Goal: Find specific page/section: Find specific page/section

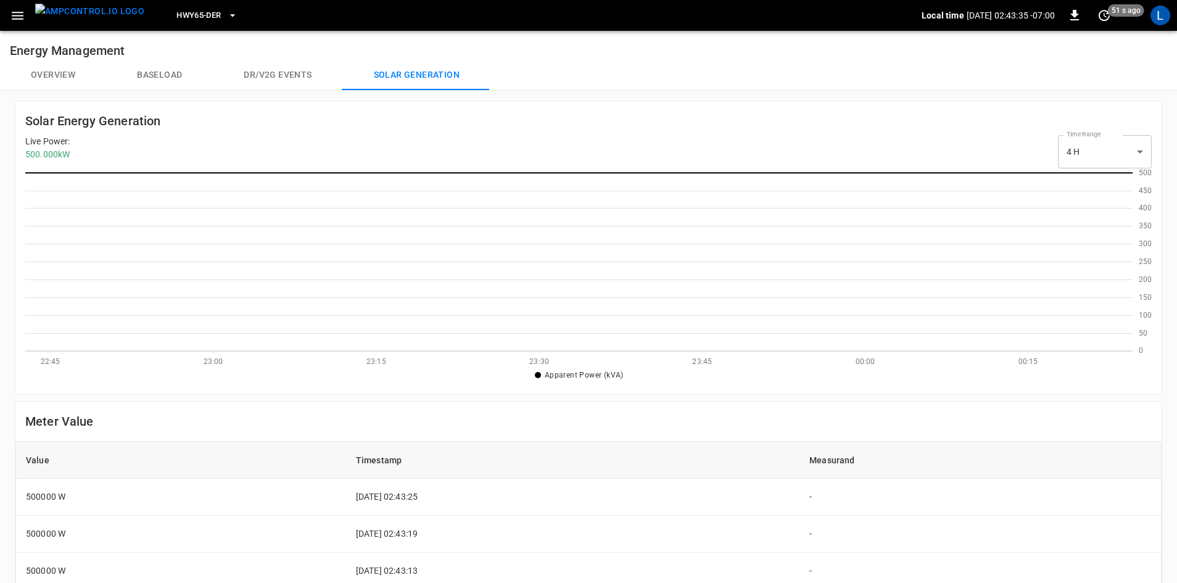
scroll to position [171, 1100]
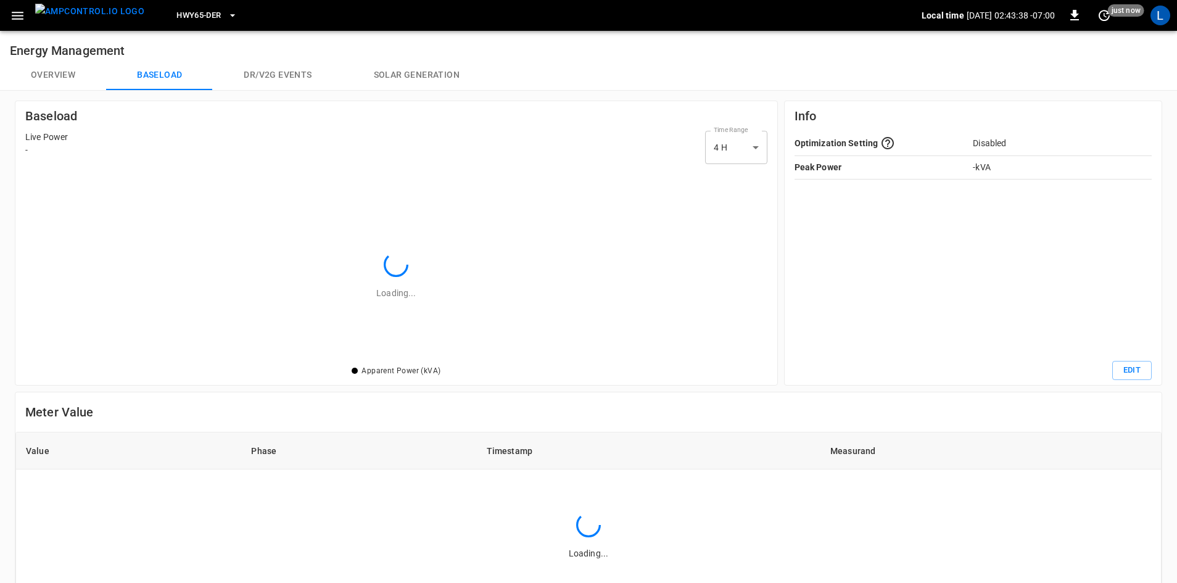
scroll to position [187, 734]
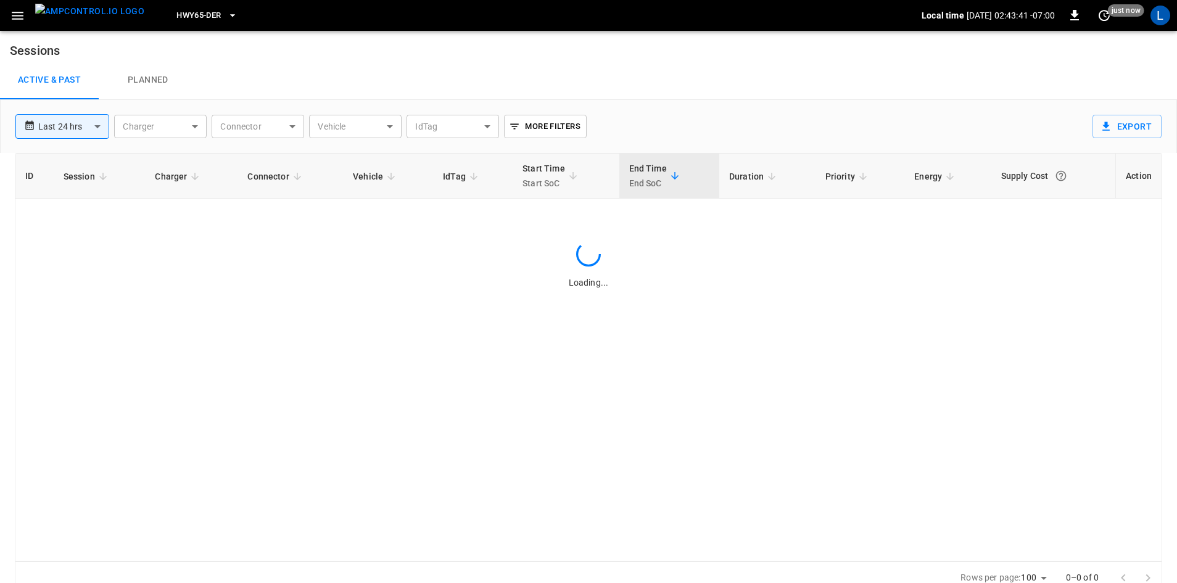
scroll to position [12, 0]
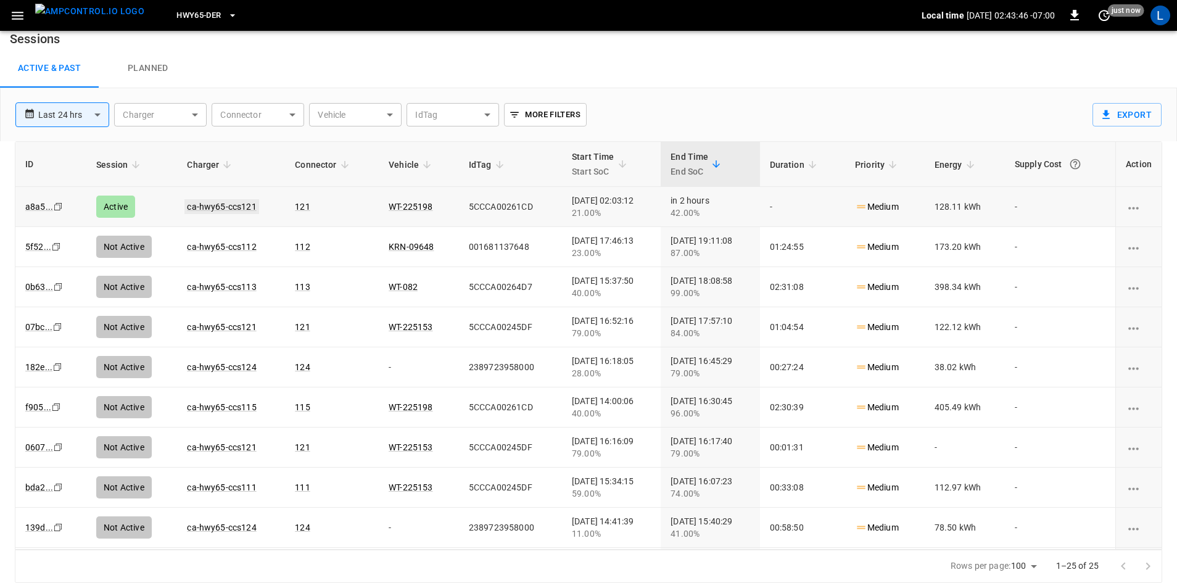
click at [245, 208] on link "ca-hwy65-ccs121" at bounding box center [221, 206] width 74 height 15
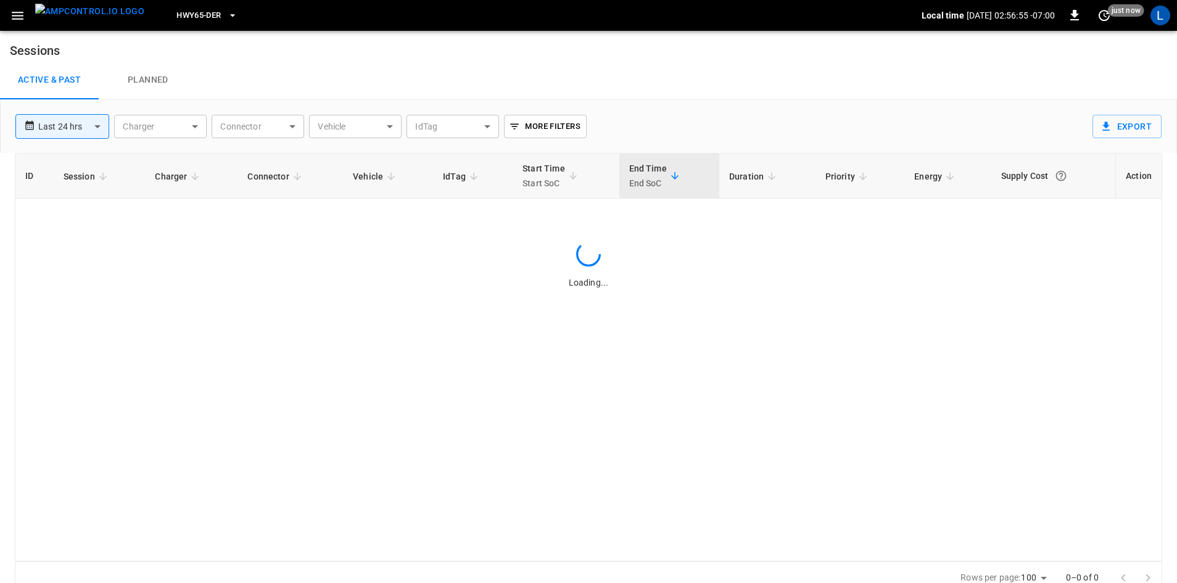
scroll to position [12, 0]
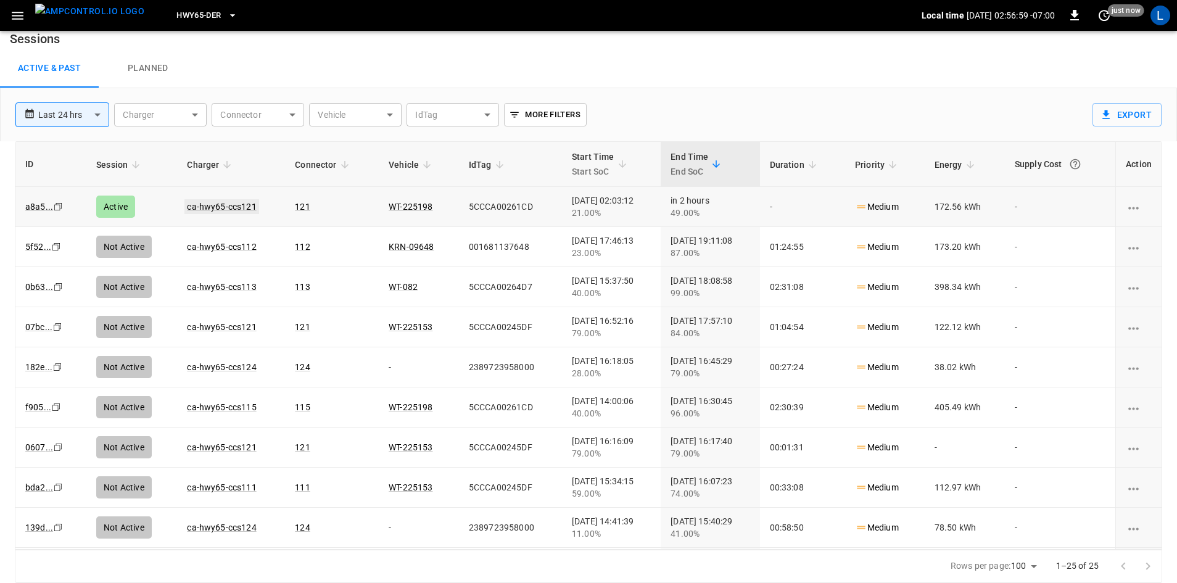
click at [243, 205] on link "ca-hwy65-ccs121" at bounding box center [221, 206] width 74 height 15
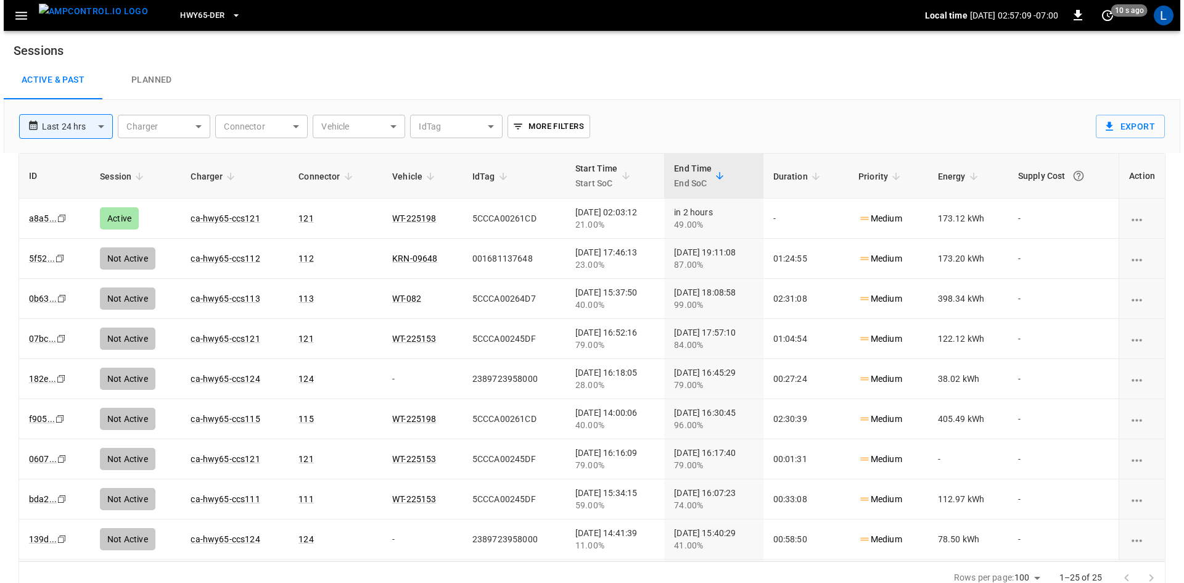
scroll to position [12, 0]
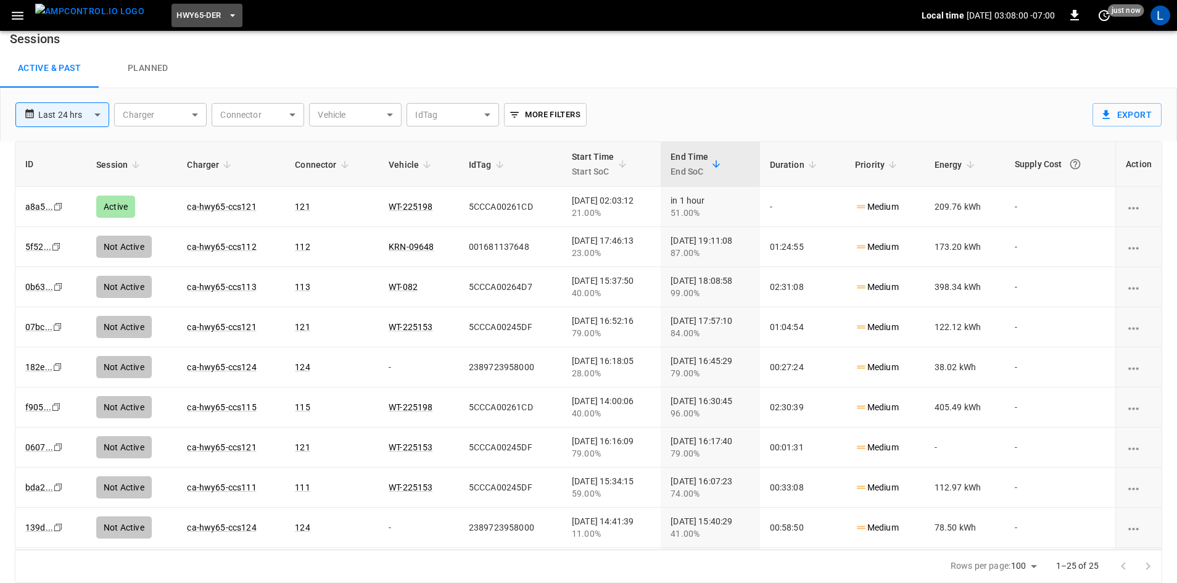
click at [198, 12] on span "HWY65-DER" at bounding box center [198, 16] width 44 height 14
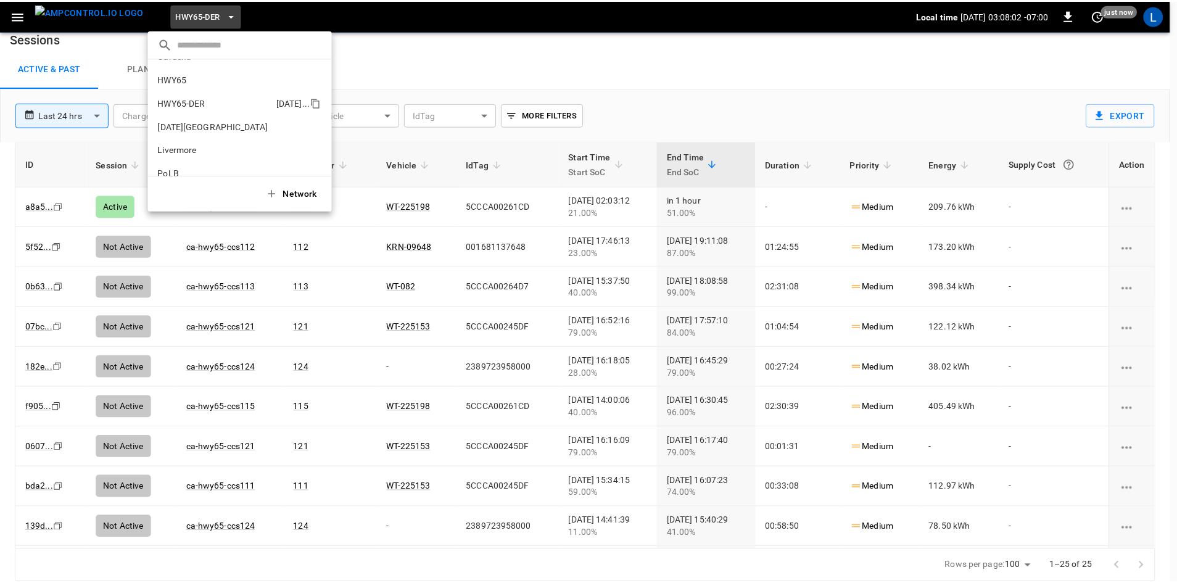
scroll to position [0, 0]
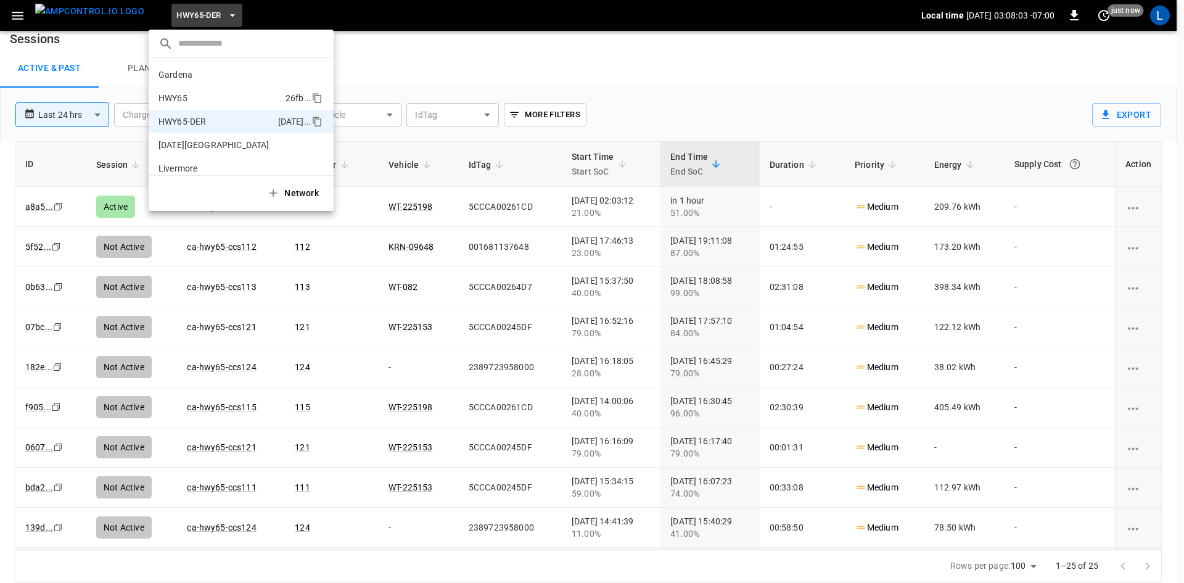
click at [212, 101] on p "HWY65" at bounding box center [220, 98] width 122 height 12
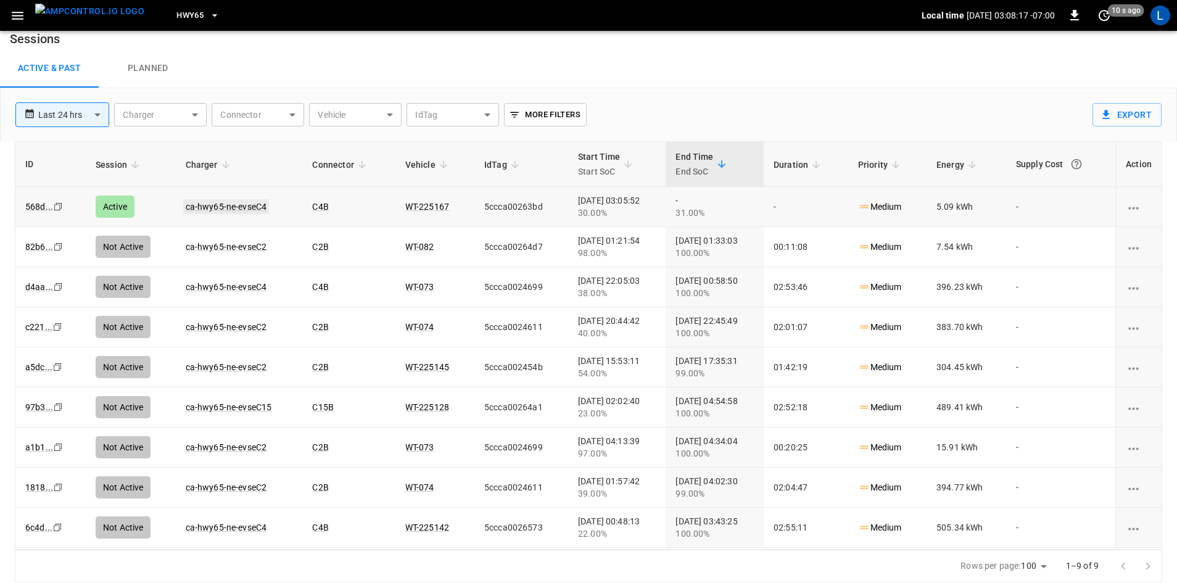
click at [239, 207] on link "ca-hwy65-ne-evseC4" at bounding box center [226, 206] width 86 height 15
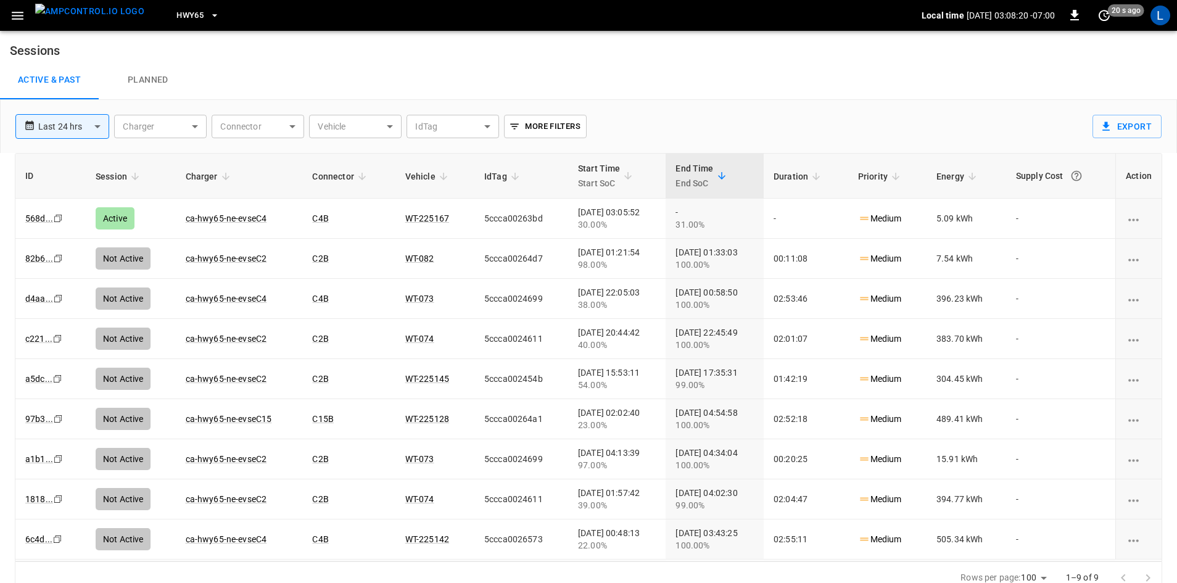
scroll to position [12, 0]
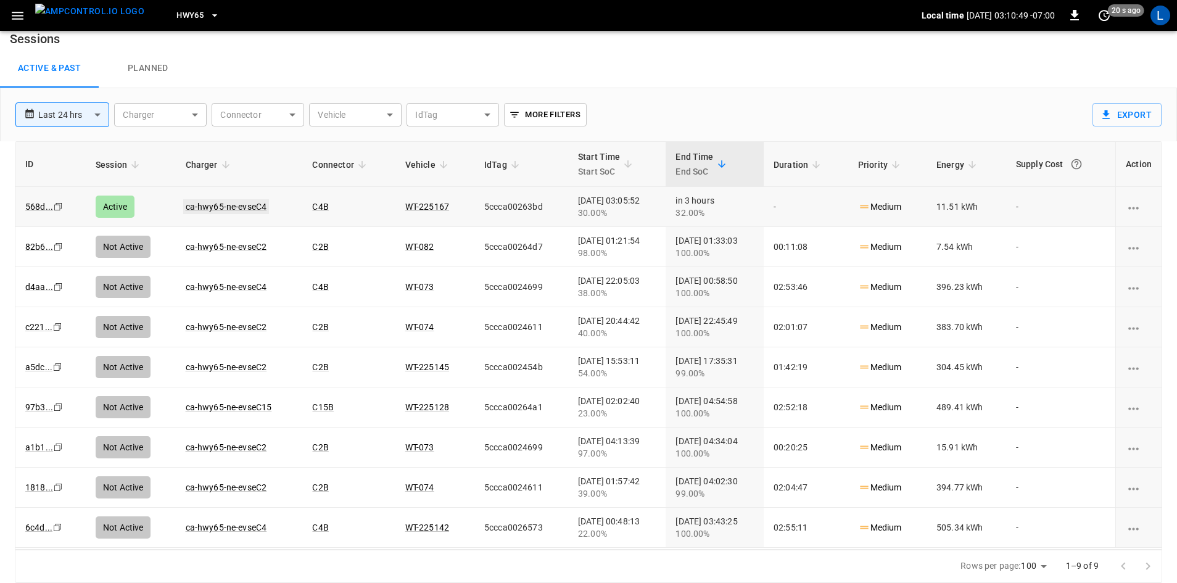
click at [200, 204] on link "ca-hwy65-ne-evseC4" at bounding box center [226, 206] width 86 height 15
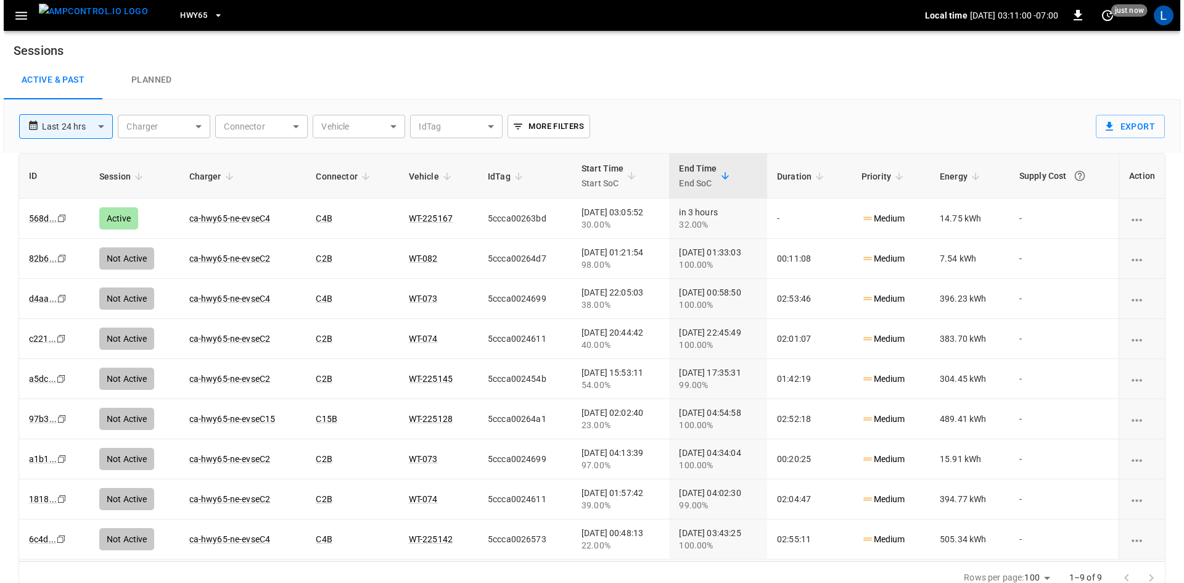
scroll to position [12, 0]
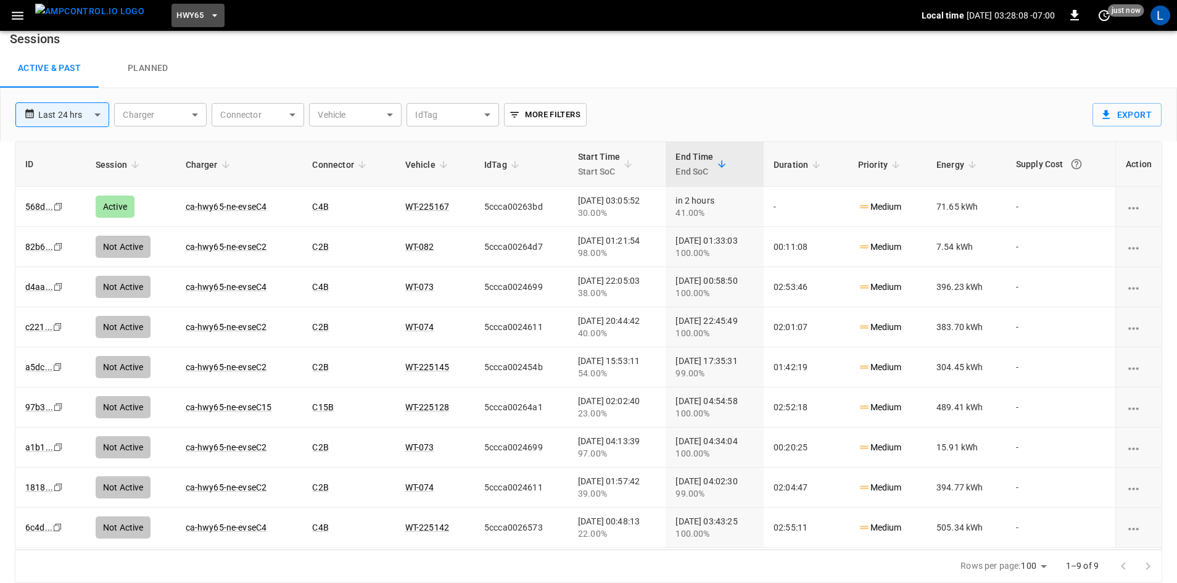
click at [179, 16] on span "HWY65" at bounding box center [189, 16] width 27 height 14
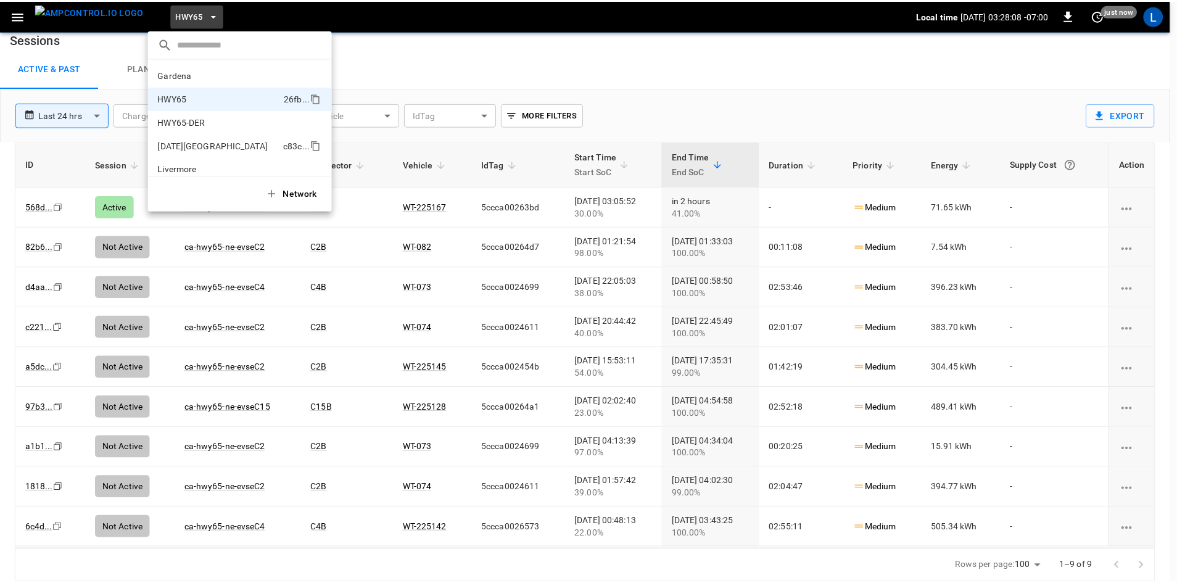
scroll to position [20, 0]
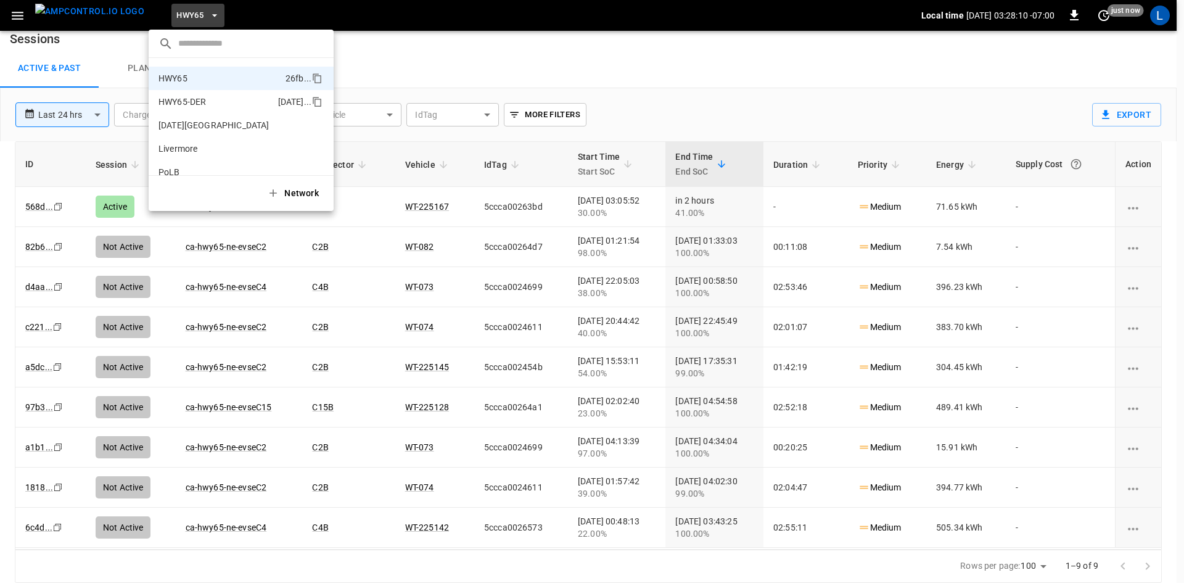
click at [223, 100] on p "HWY65-DER" at bounding box center [216, 102] width 115 height 12
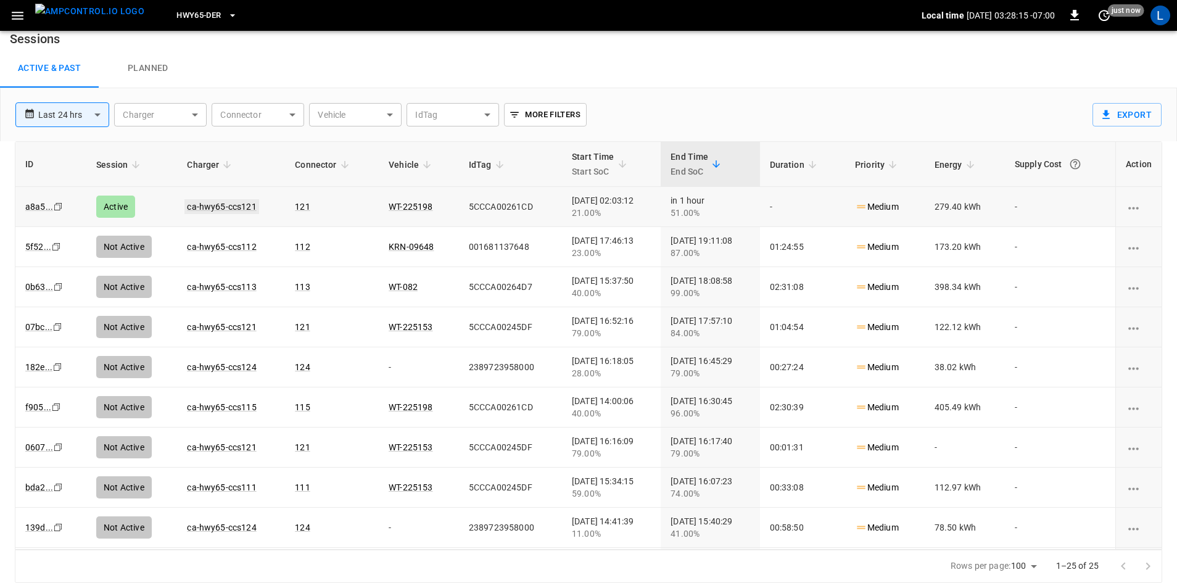
click at [247, 208] on link "ca-hwy65-ccs121" at bounding box center [221, 206] width 74 height 15
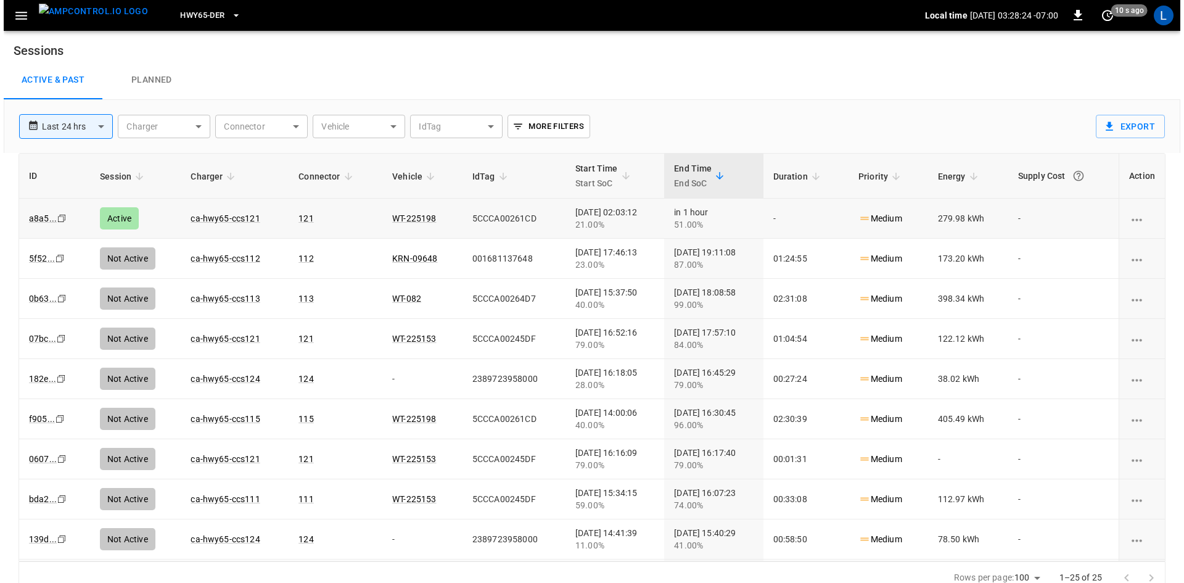
scroll to position [12, 0]
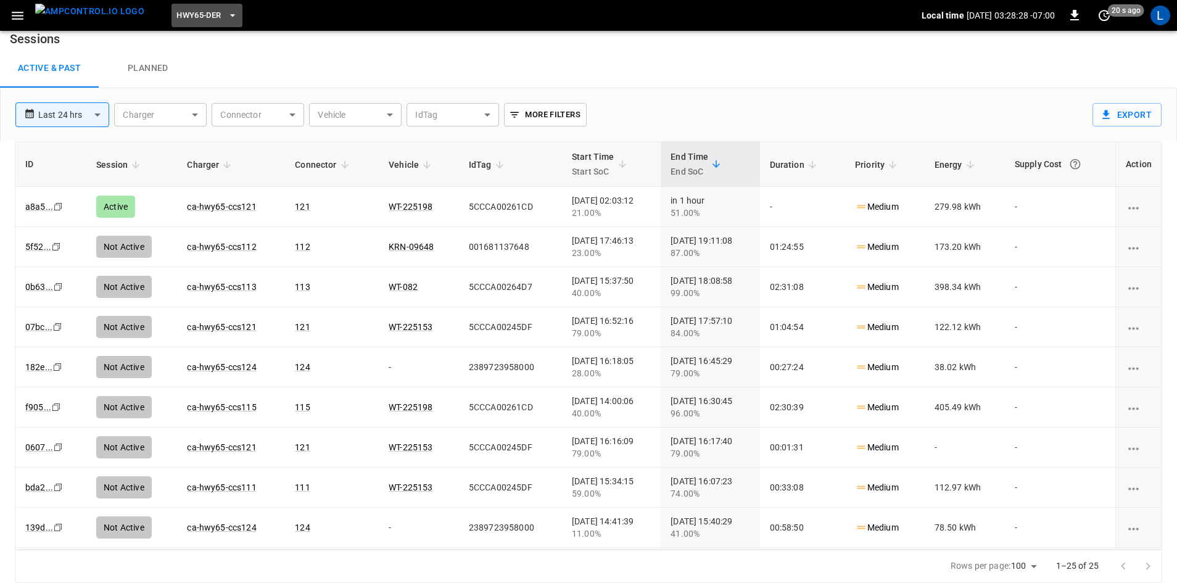
click at [183, 16] on span "HWY65-DER" at bounding box center [198, 16] width 44 height 14
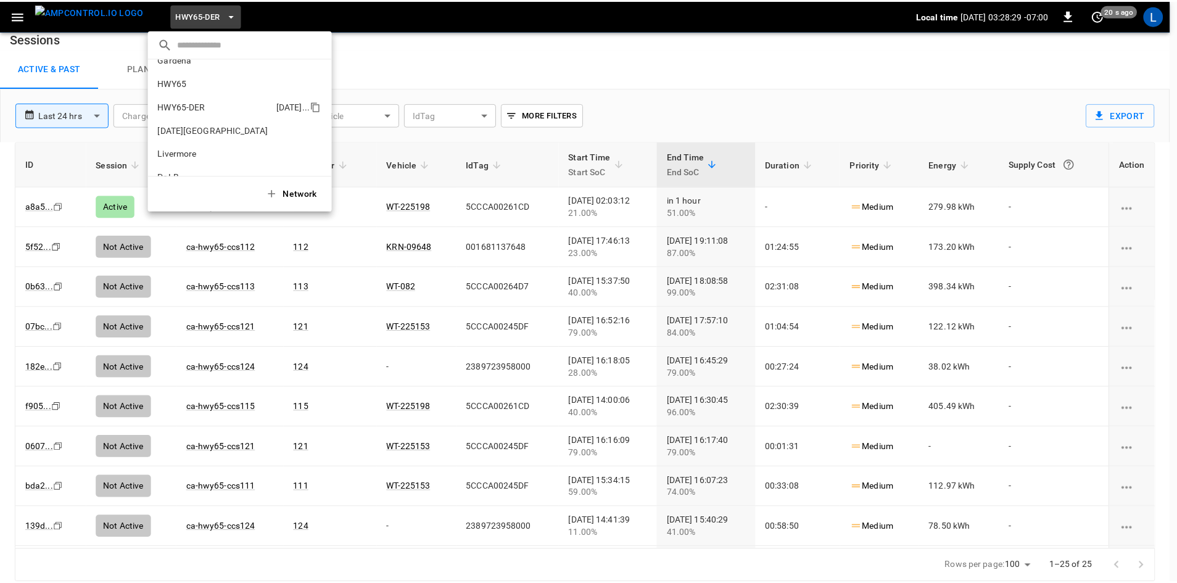
scroll to position [0, 0]
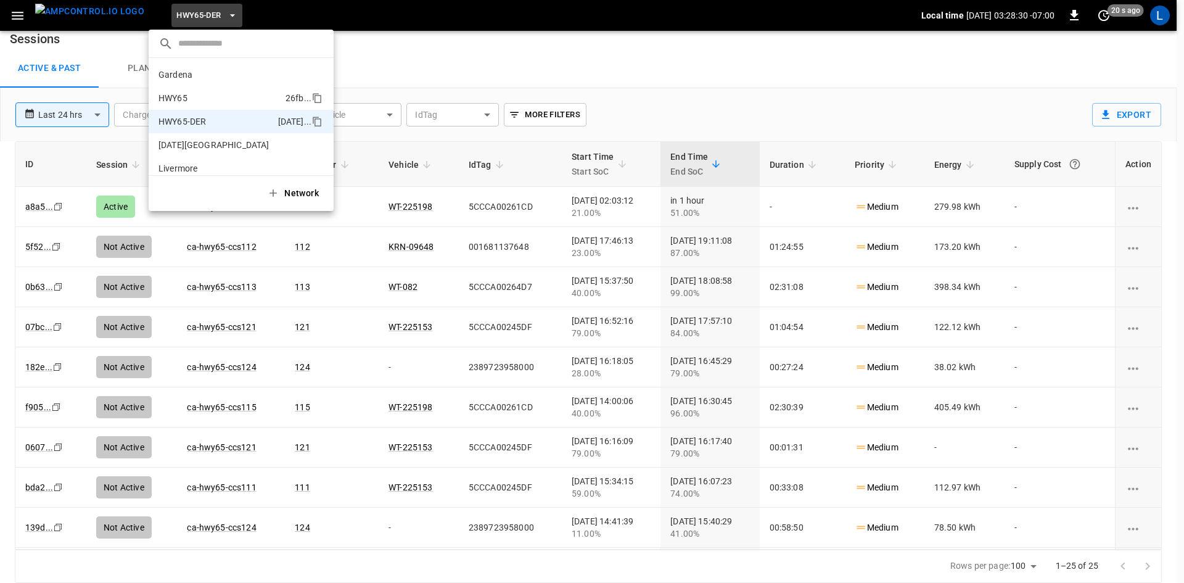
click at [233, 98] on p "HWY65" at bounding box center [220, 98] width 122 height 12
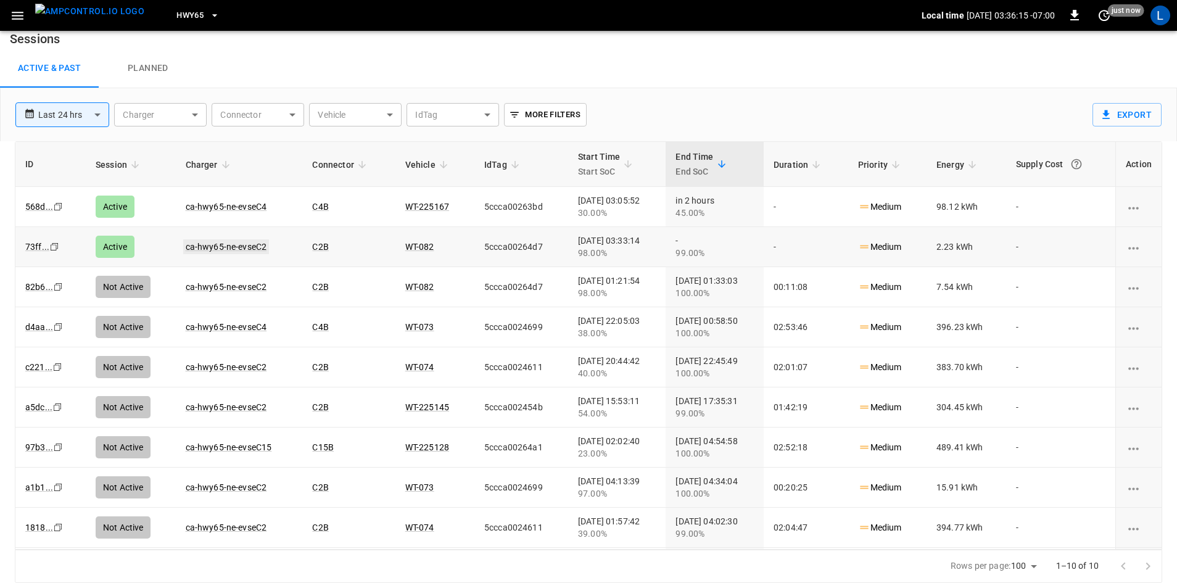
click at [246, 246] on link "ca-hwy65-ne-evseC2" at bounding box center [226, 246] width 86 height 15
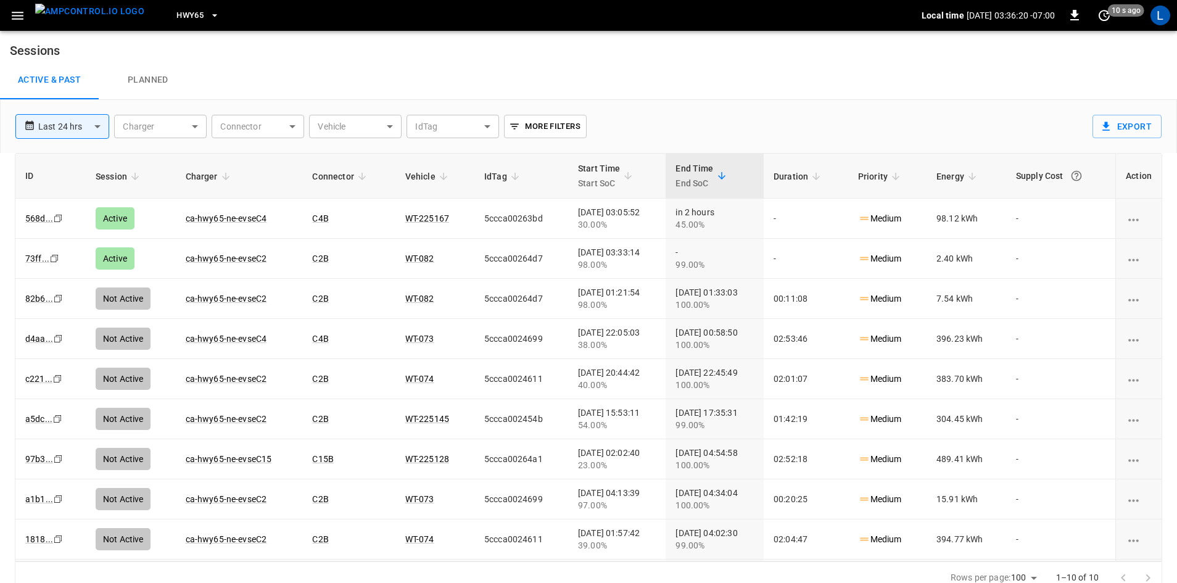
scroll to position [12, 0]
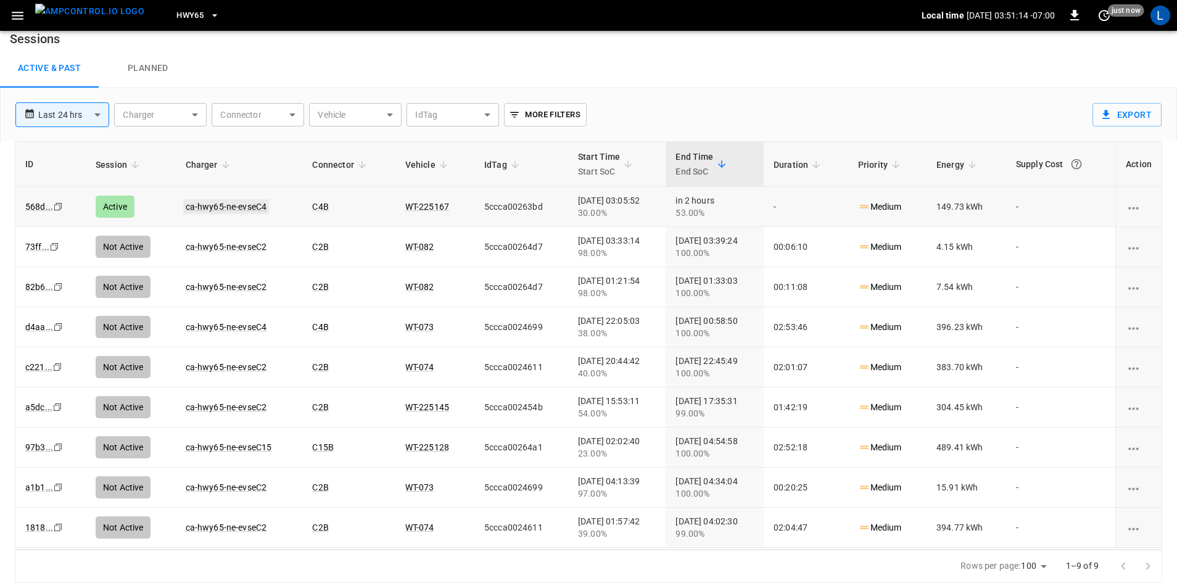
click at [219, 203] on link "ca-hwy65-ne-evseC4" at bounding box center [226, 206] width 86 height 15
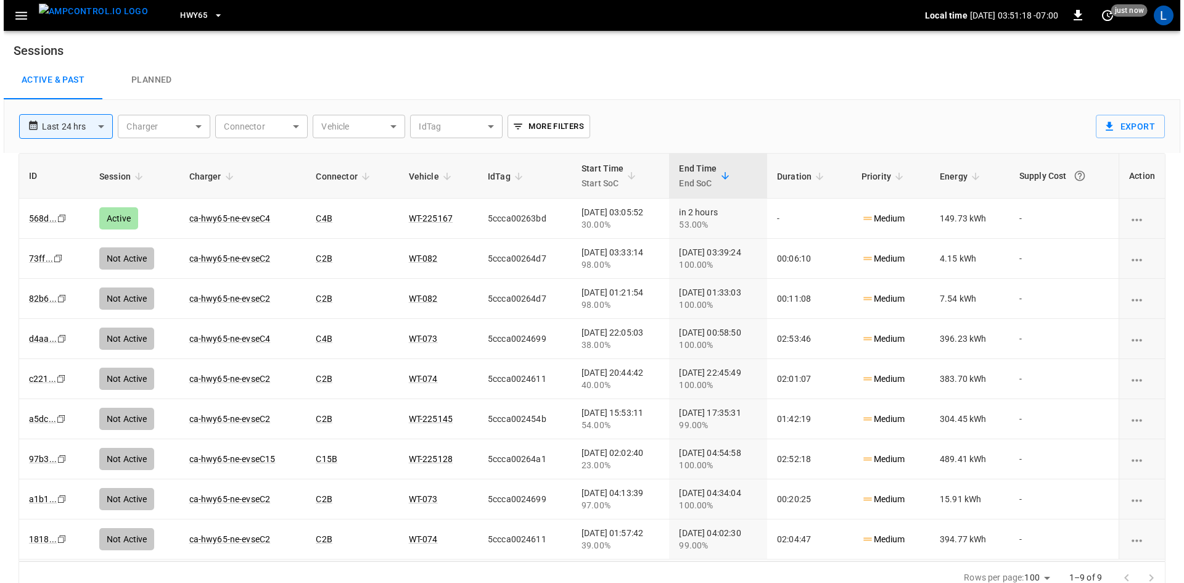
scroll to position [12, 0]
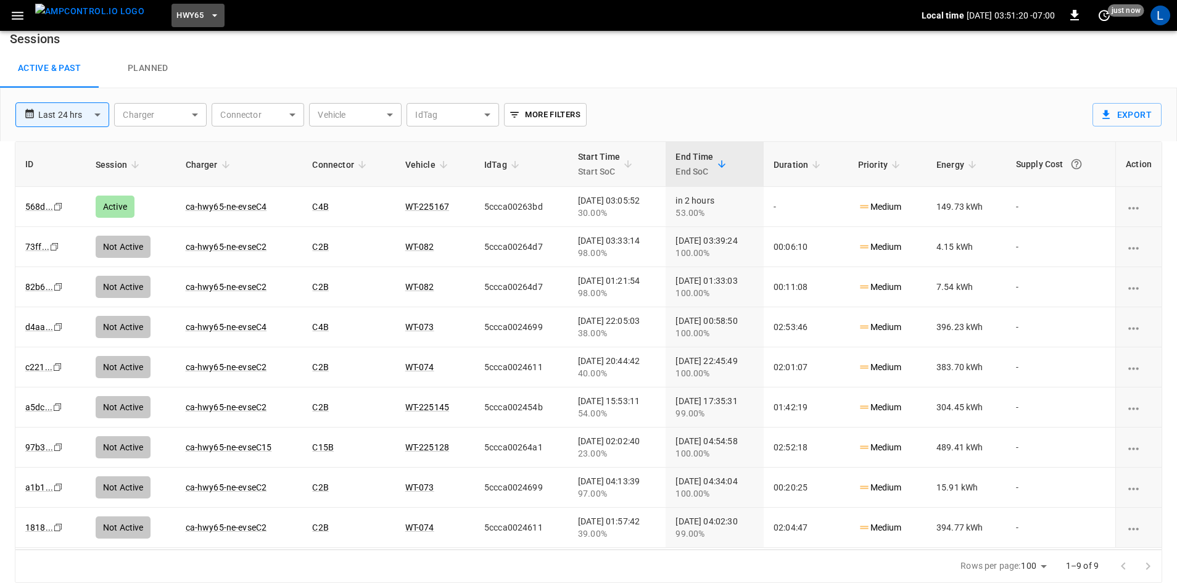
click at [176, 16] on span "HWY65" at bounding box center [189, 16] width 27 height 14
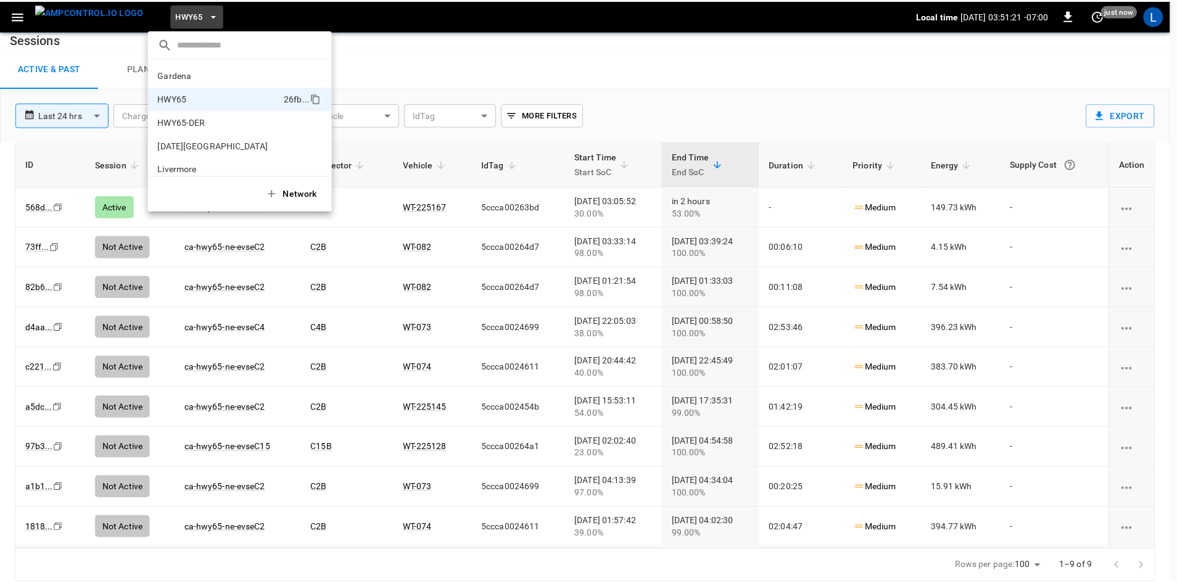
scroll to position [20, 0]
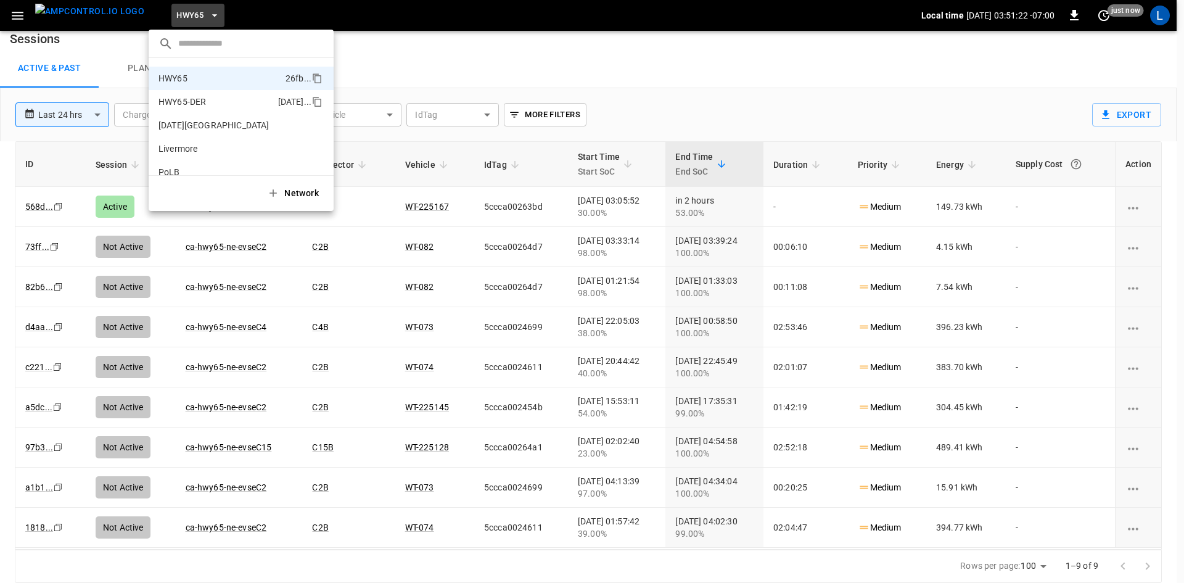
click at [210, 102] on p "HWY65-DER" at bounding box center [216, 102] width 115 height 12
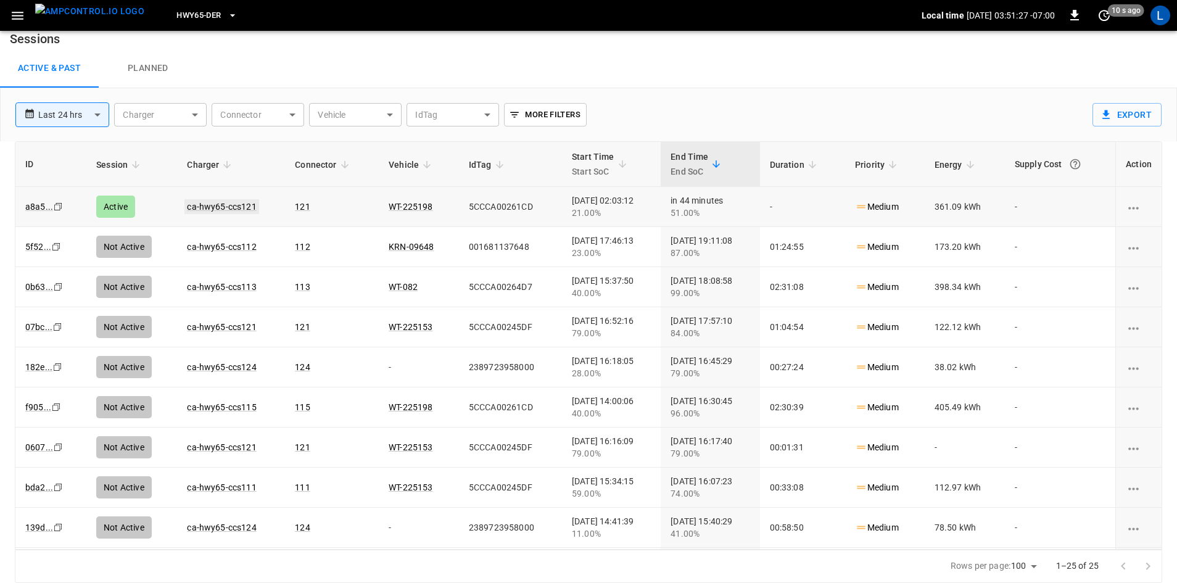
click at [234, 204] on link "ca-hwy65-ccs121" at bounding box center [221, 206] width 74 height 15
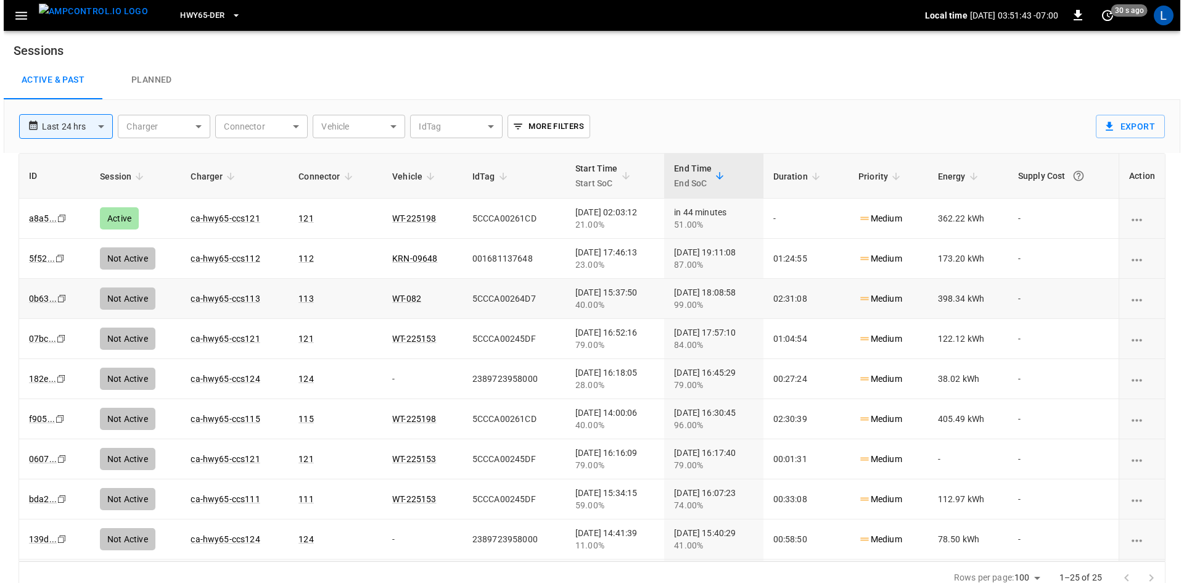
scroll to position [12, 0]
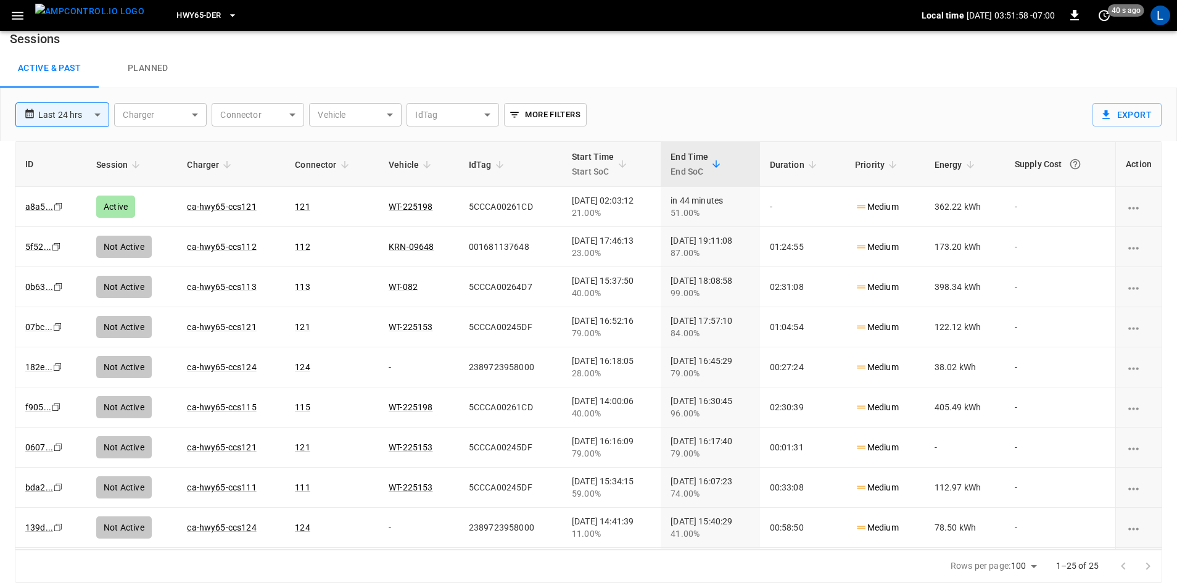
click at [200, 14] on span "HWY65-DER" at bounding box center [198, 16] width 44 height 14
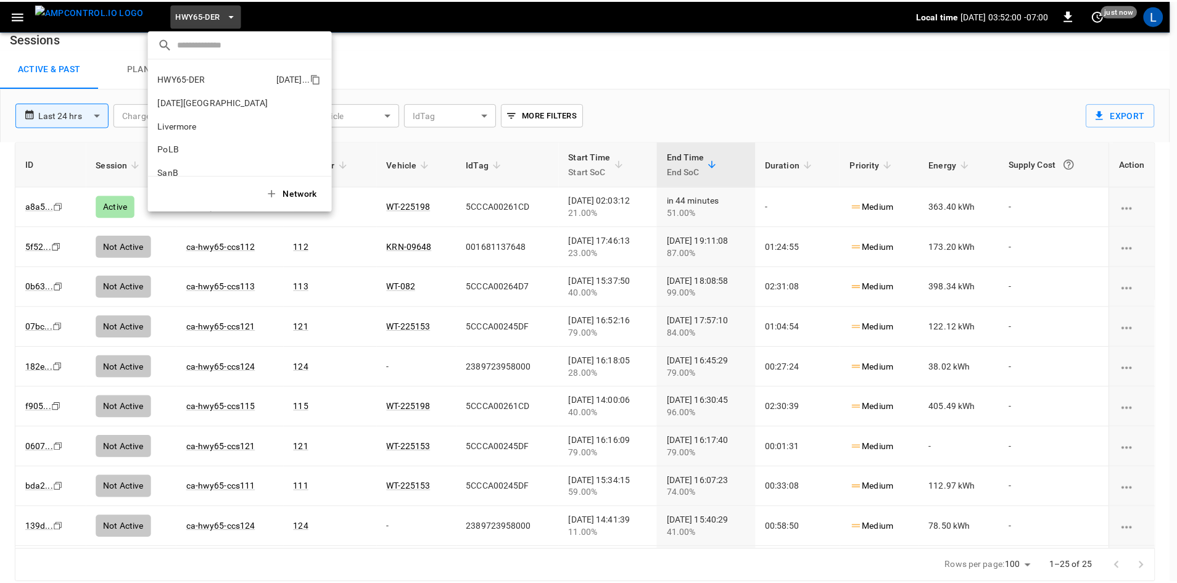
scroll to position [0, 0]
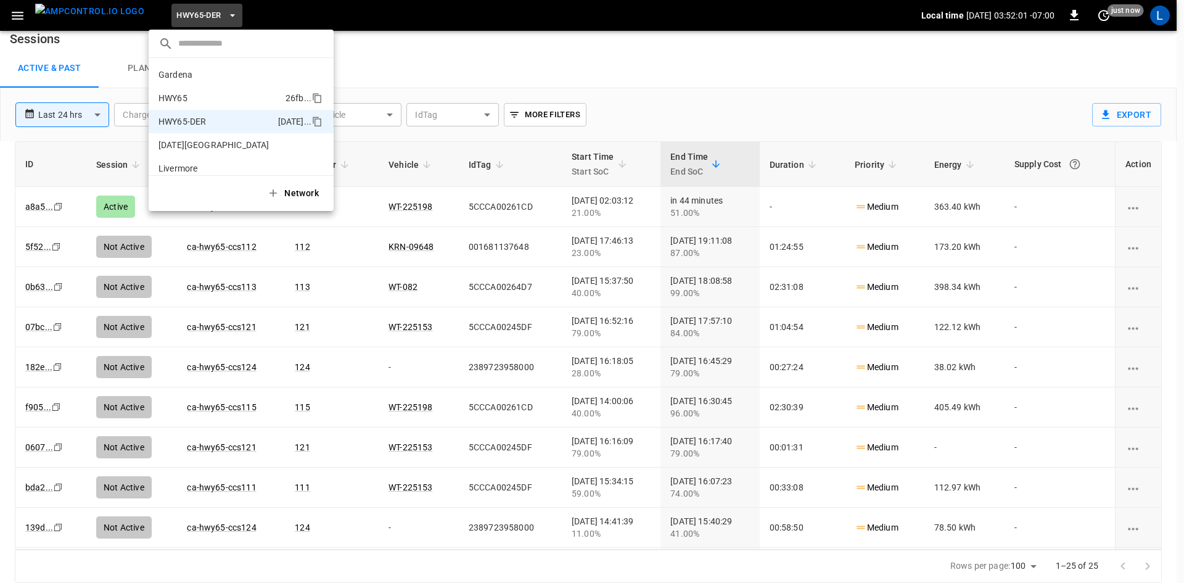
click at [234, 97] on p "HWY65" at bounding box center [220, 98] width 122 height 12
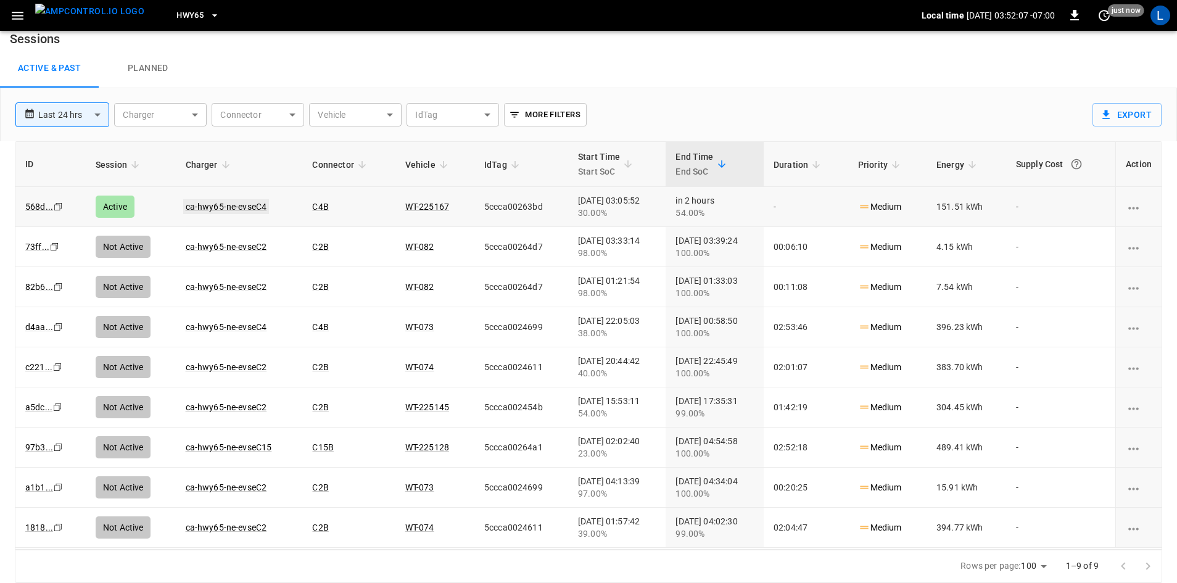
click at [253, 208] on link "ca-hwy65-ne-evseC4" at bounding box center [226, 206] width 86 height 15
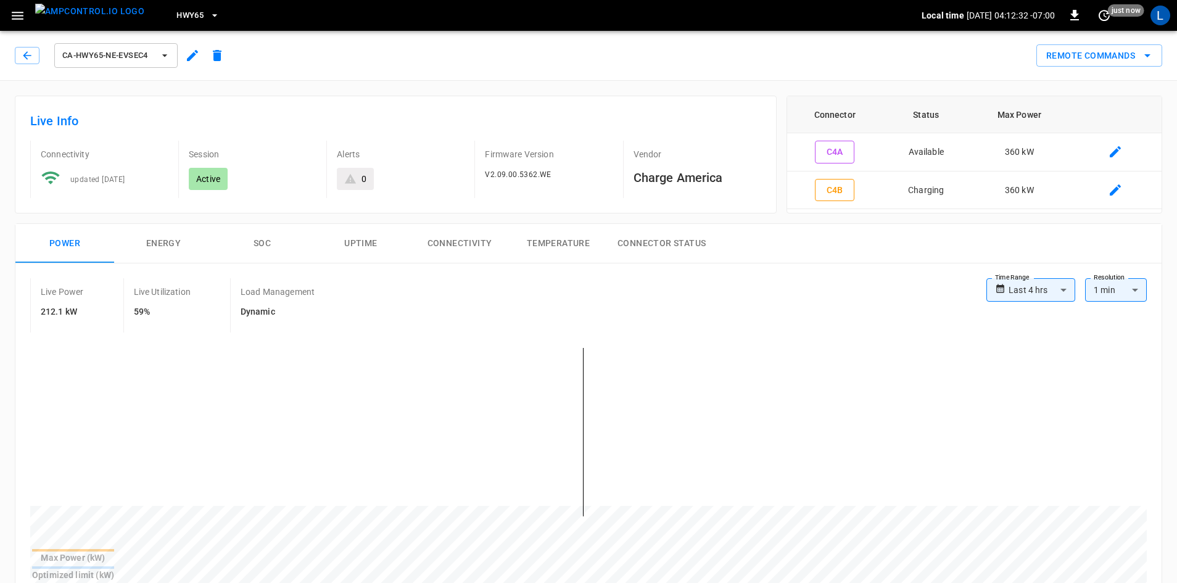
click at [176, 12] on span "HWY65" at bounding box center [189, 16] width 27 height 14
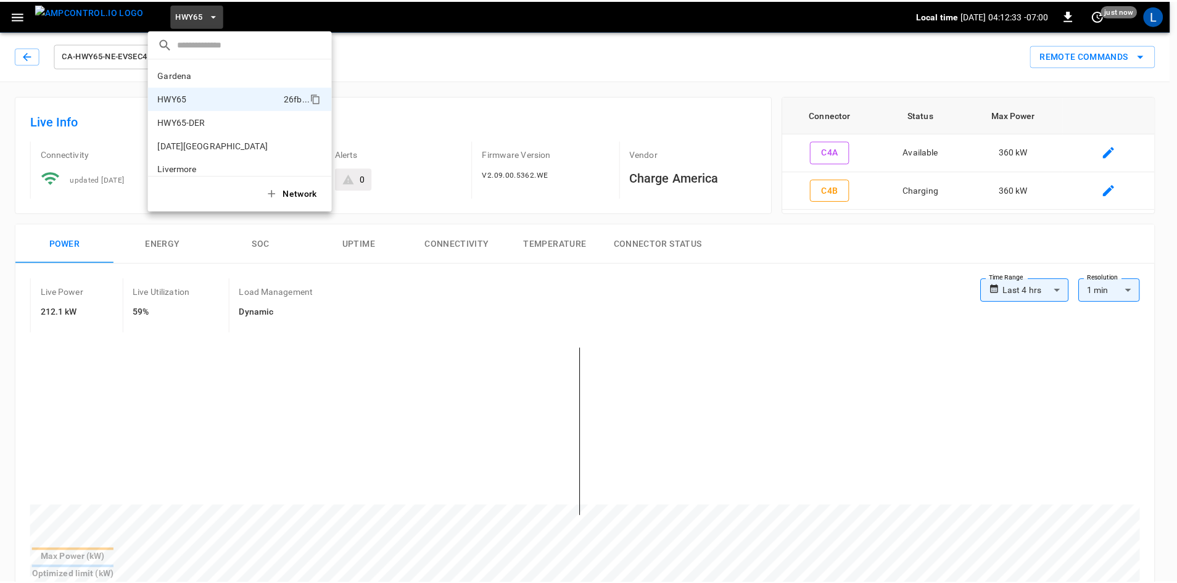
scroll to position [20, 0]
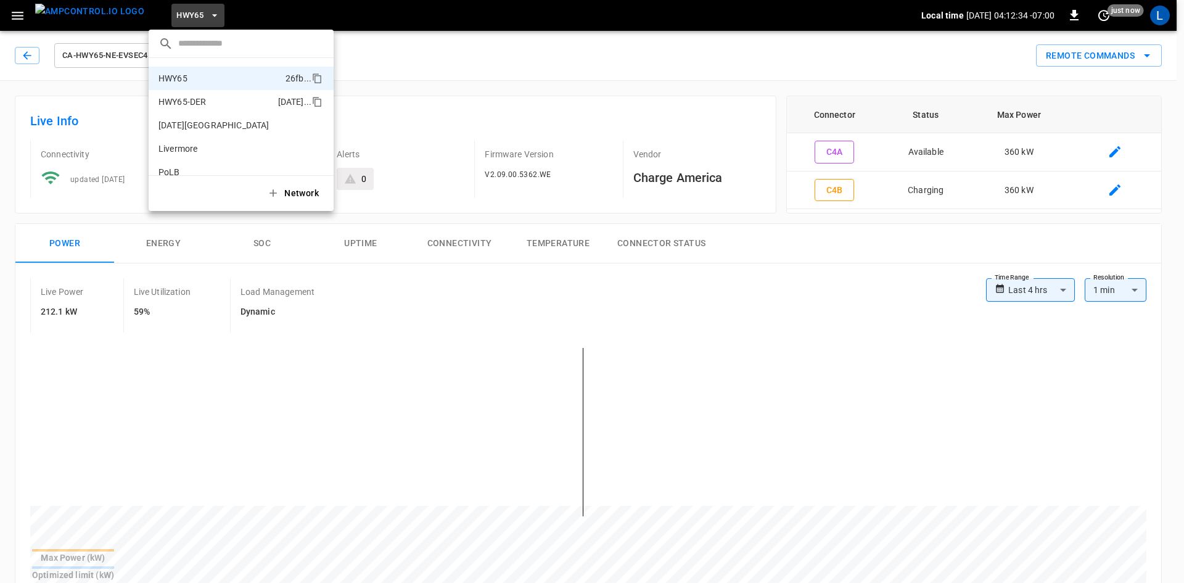
click at [197, 103] on p "HWY65-DER" at bounding box center [216, 102] width 115 height 12
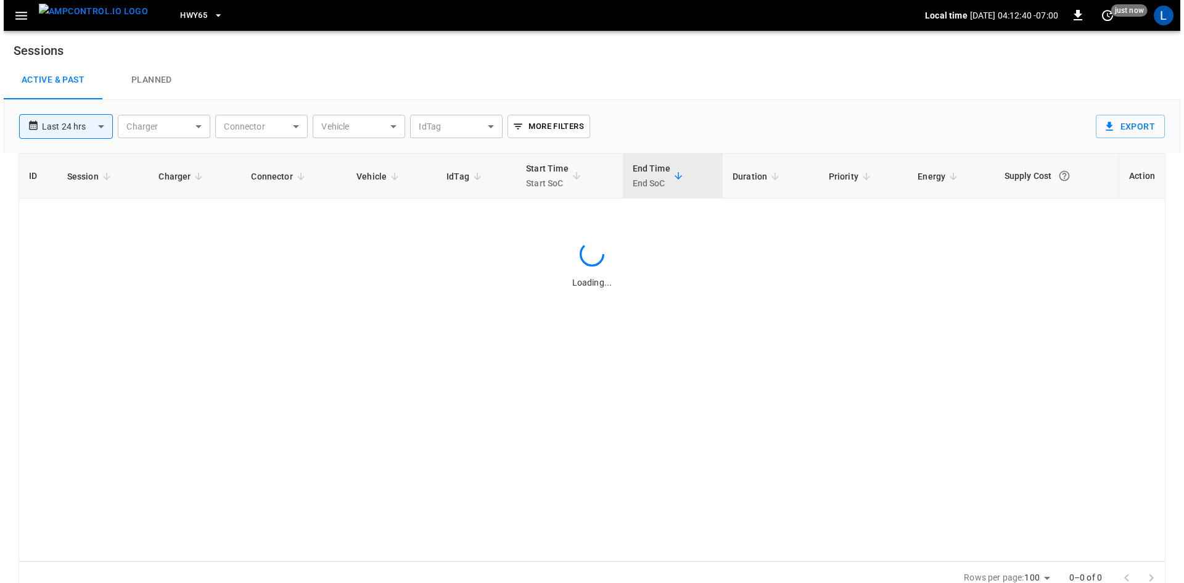
scroll to position [12, 0]
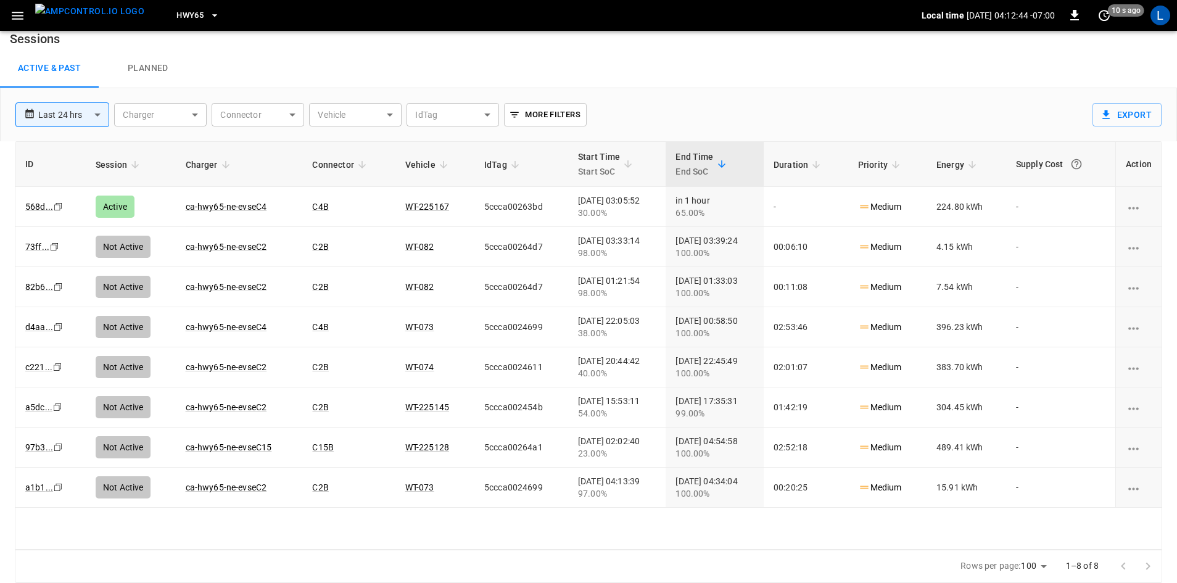
click at [208, 15] on icon "button" at bounding box center [214, 15] width 12 height 12
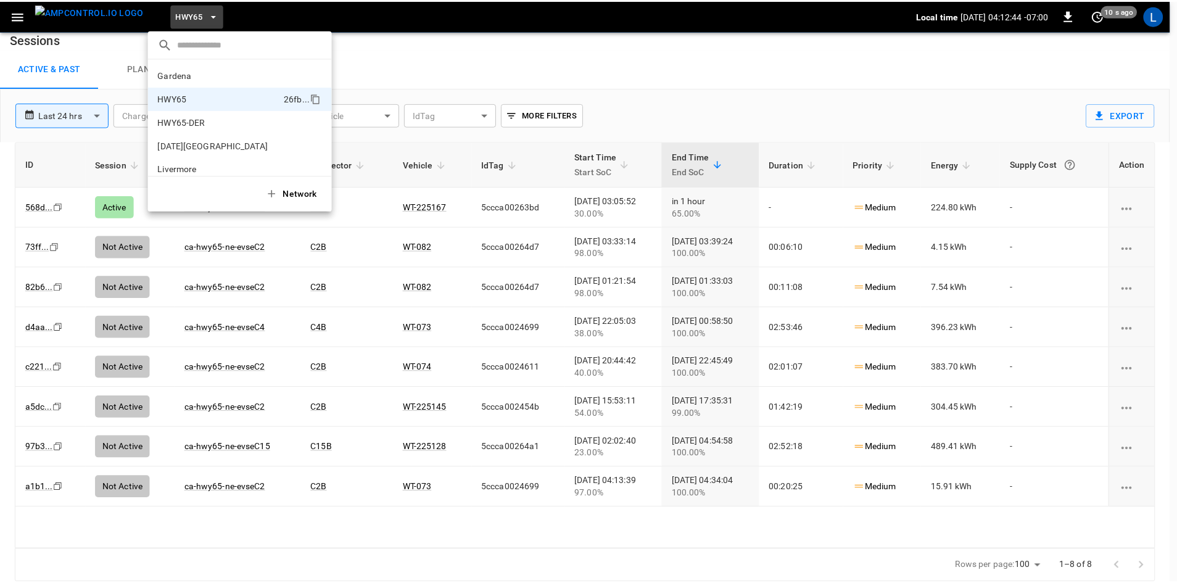
scroll to position [20, 0]
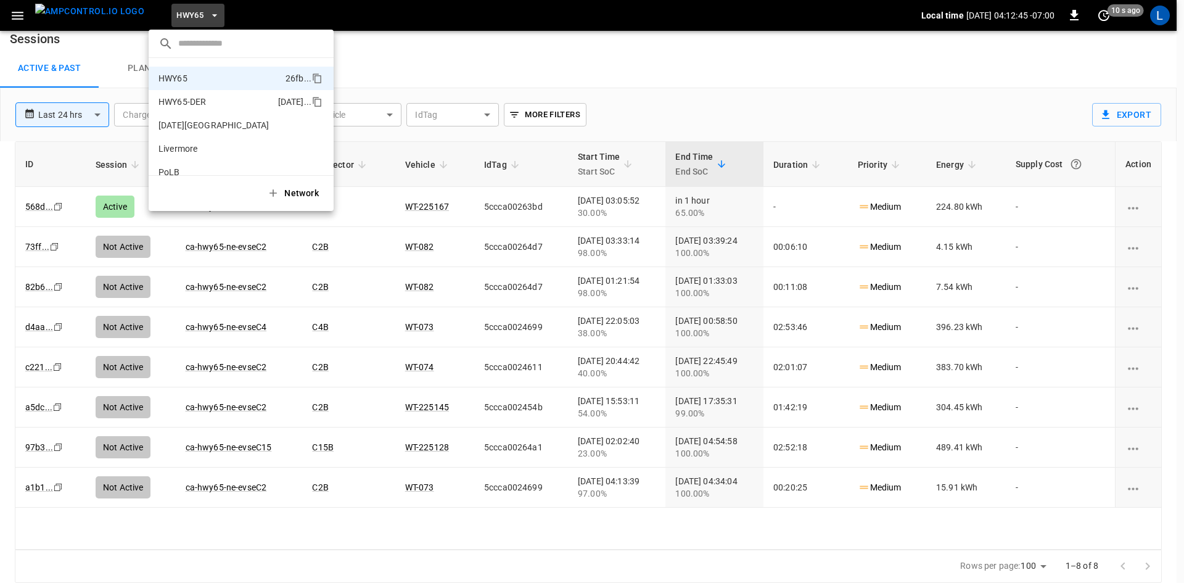
click at [217, 109] on li "HWY65-DER [DATE].." at bounding box center [241, 101] width 185 height 23
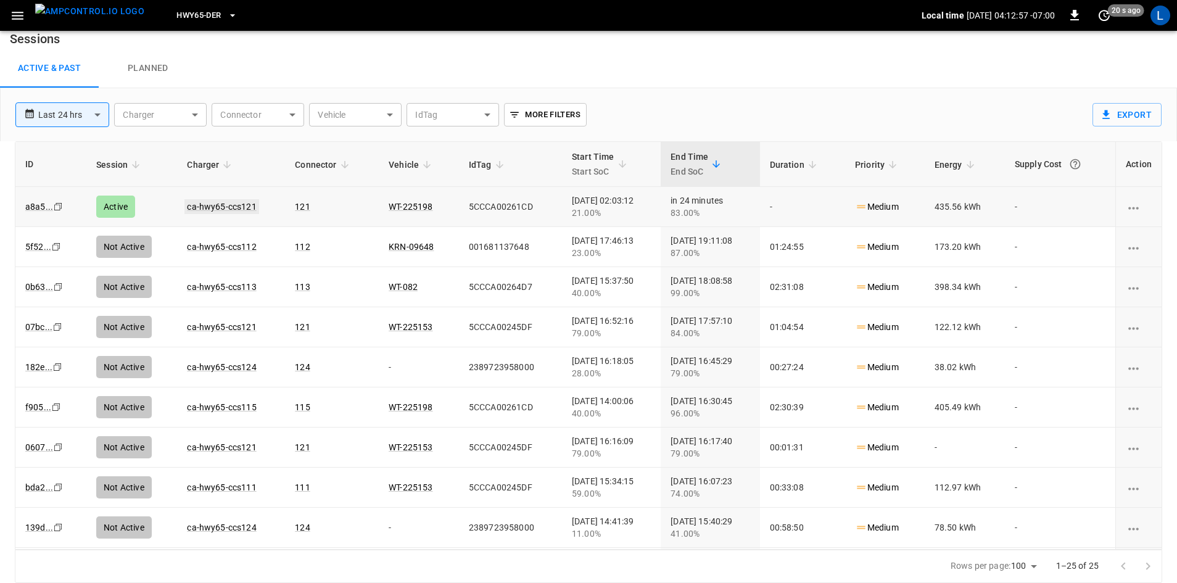
click at [220, 208] on link "ca-hwy65-ccs121" at bounding box center [221, 206] width 74 height 15
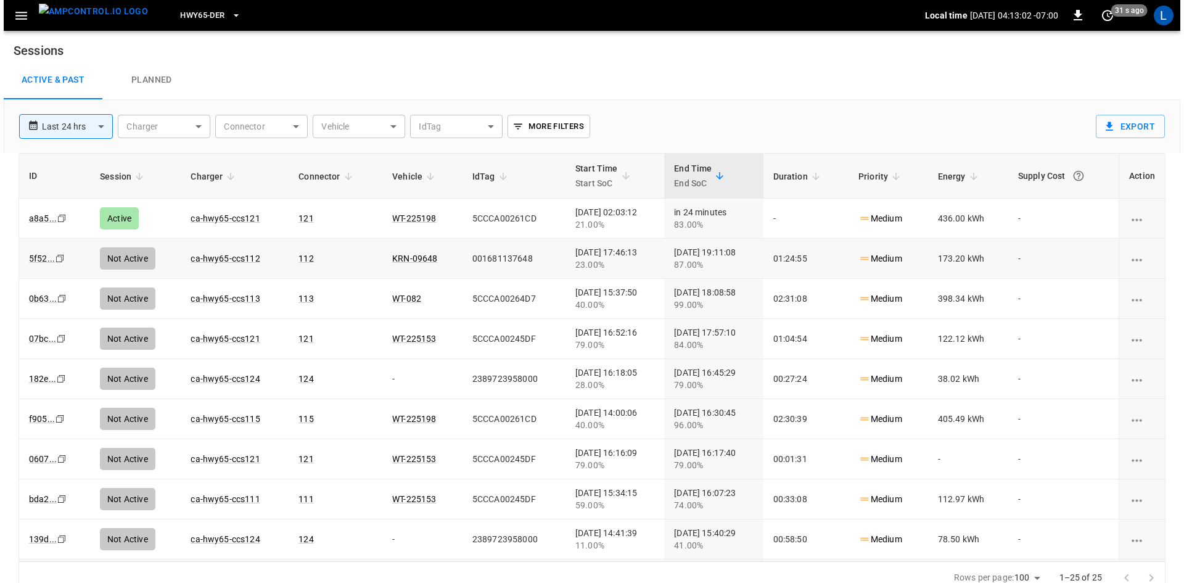
scroll to position [12, 0]
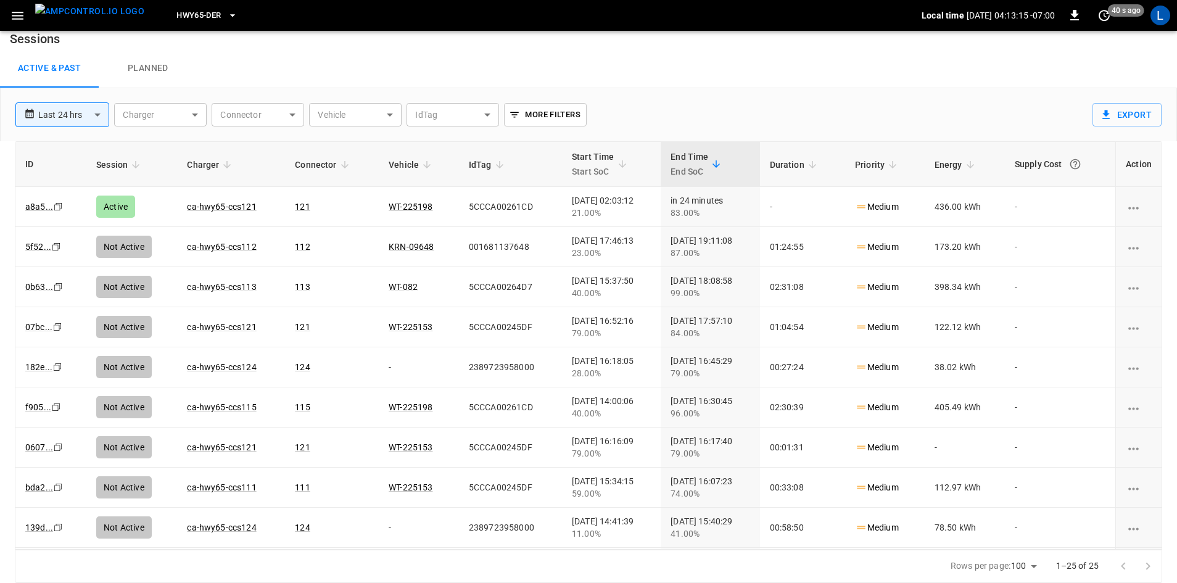
click at [196, 17] on span "HWY65-DER" at bounding box center [198, 16] width 44 height 14
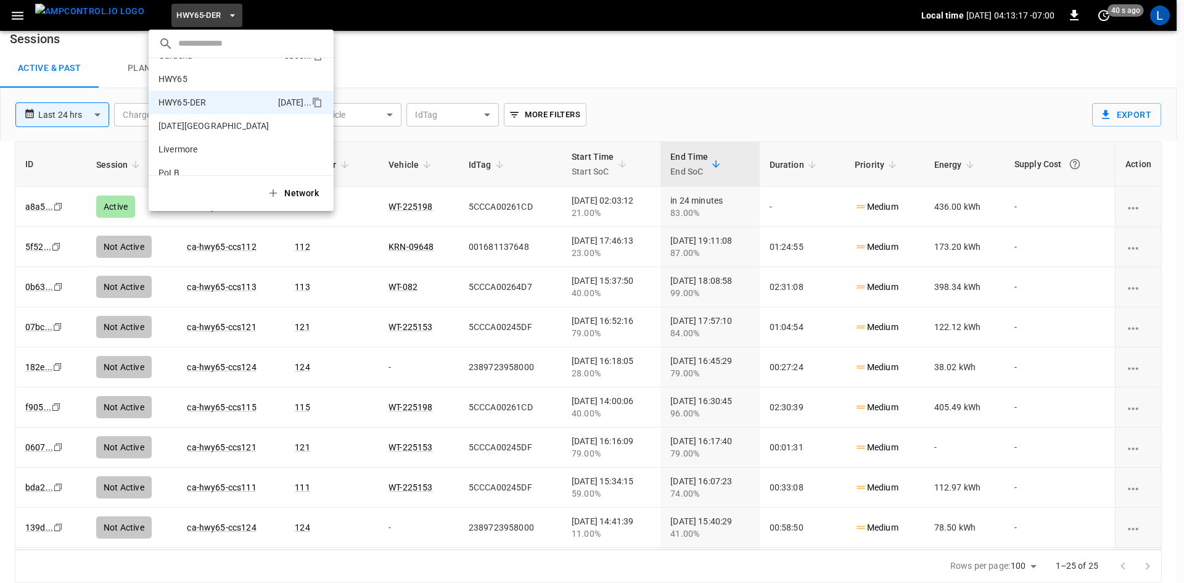
scroll to position [0, 0]
click at [238, 97] on p "HWY65" at bounding box center [220, 98] width 122 height 12
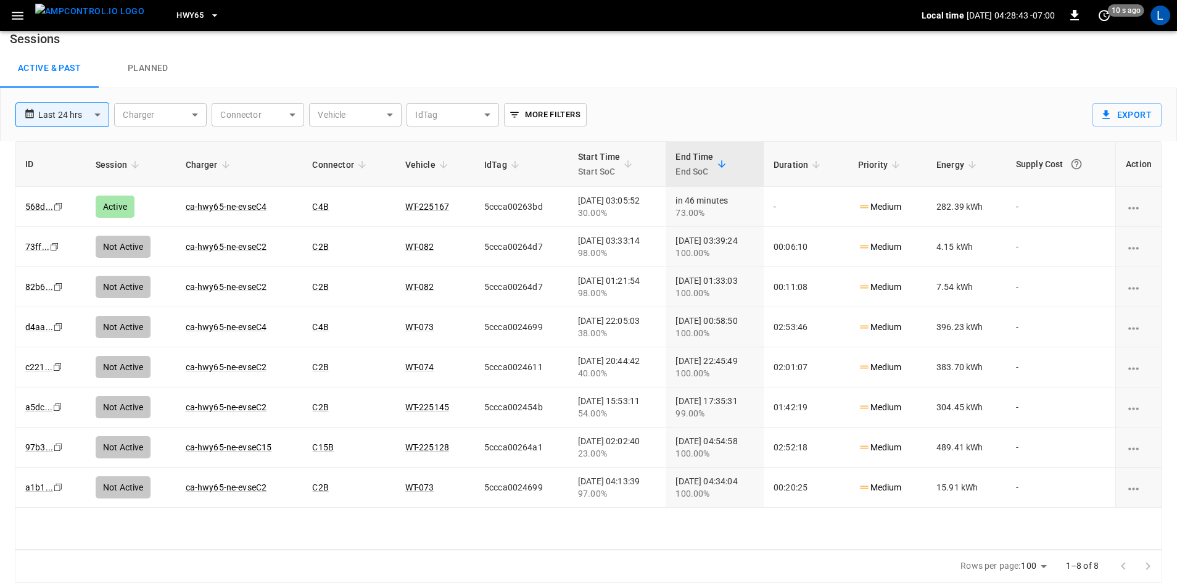
click at [179, 14] on span "HWY65" at bounding box center [189, 16] width 27 height 14
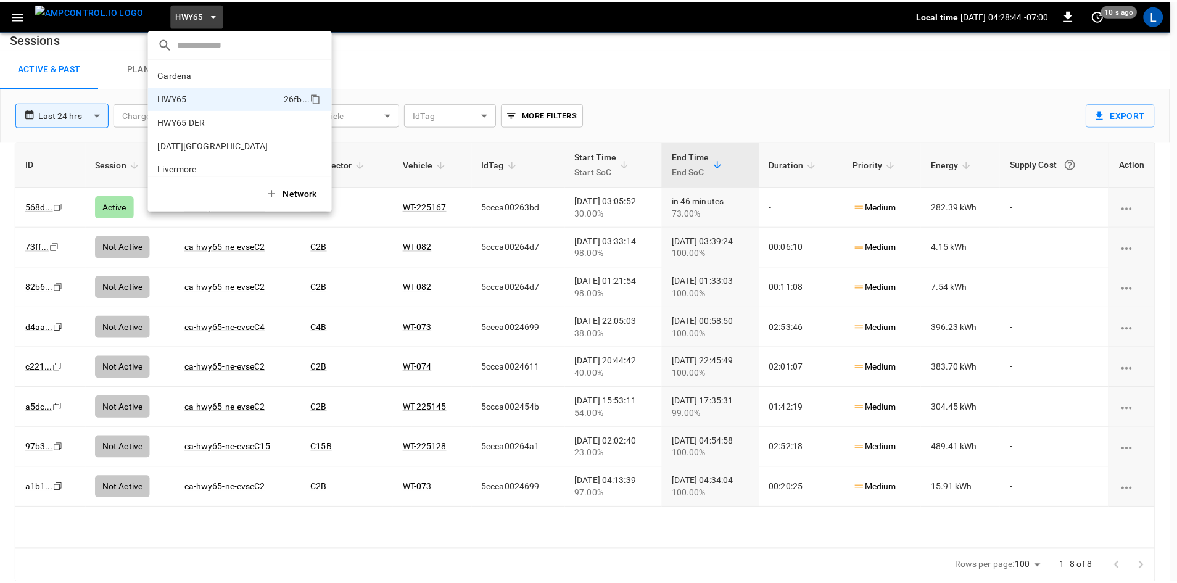
scroll to position [20, 0]
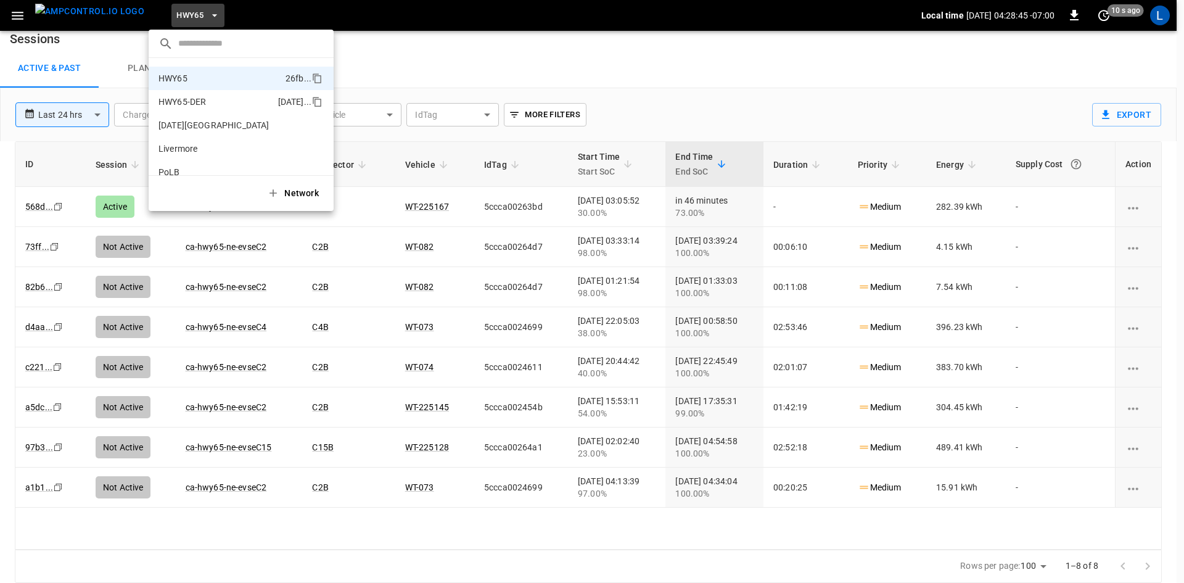
click at [211, 106] on p "HWY65-DER" at bounding box center [216, 102] width 115 height 12
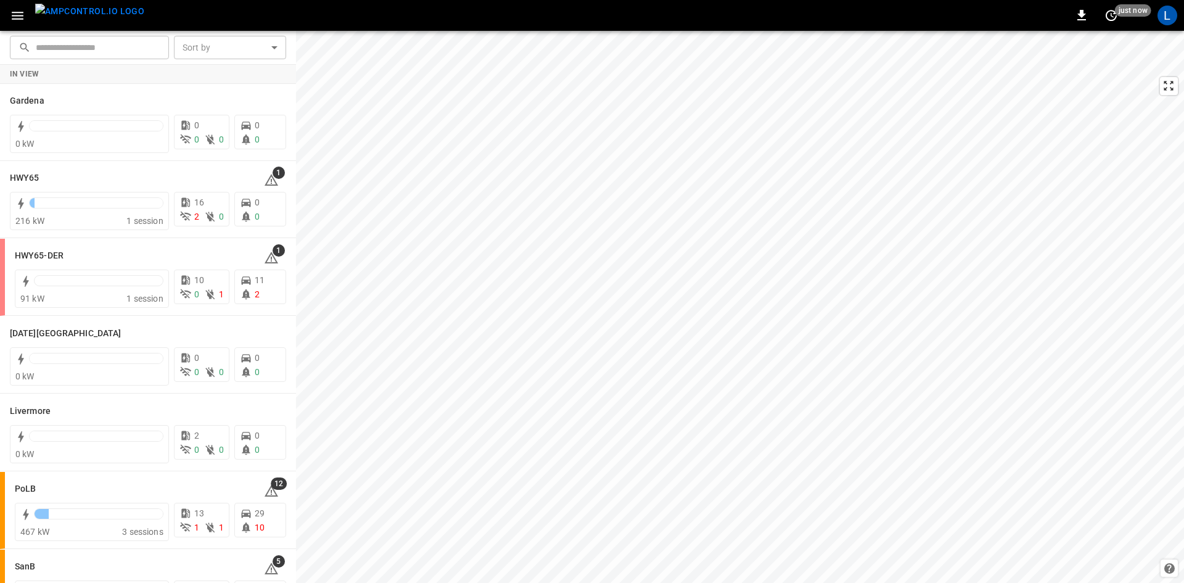
click at [17, 19] on icon "button" at bounding box center [18, 16] width 12 height 8
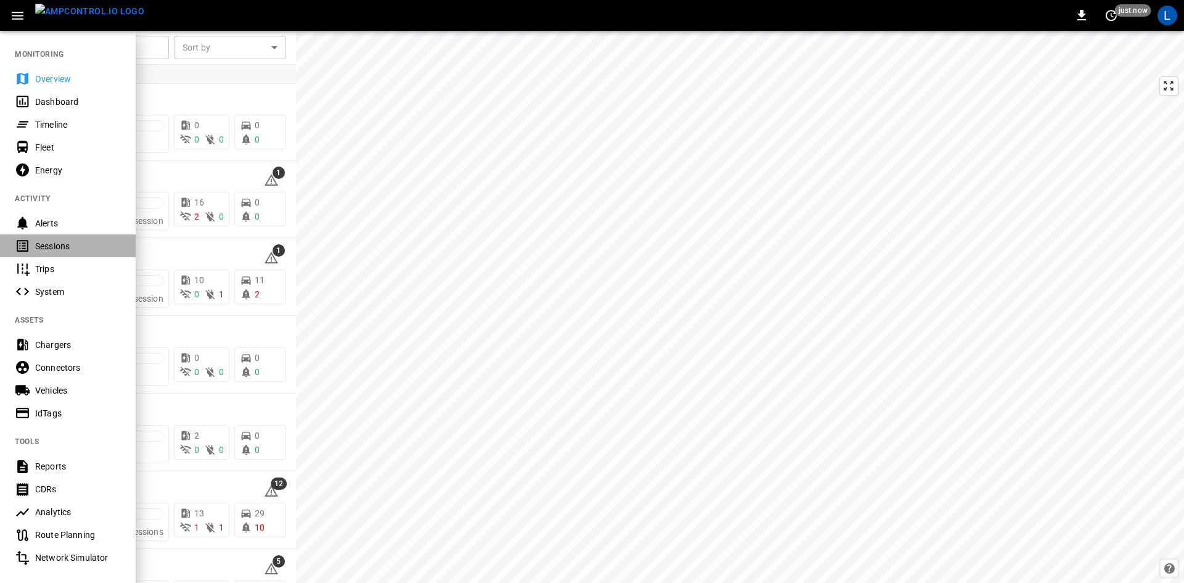
click at [69, 246] on div "Sessions" at bounding box center [78, 246] width 86 height 12
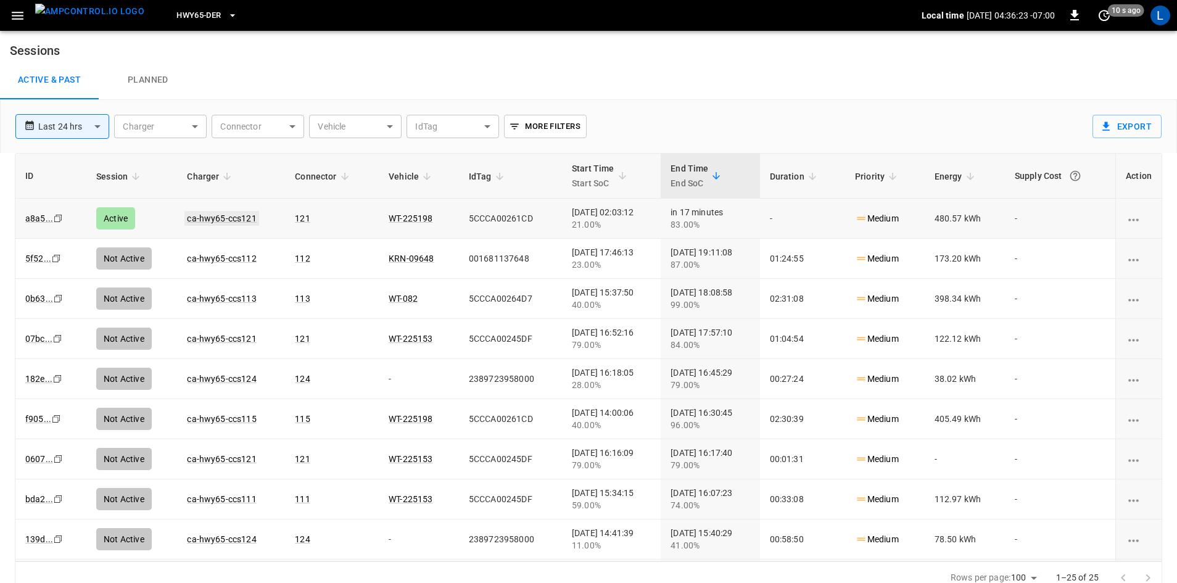
click at [231, 218] on link "ca-hwy65-ccs121" at bounding box center [221, 218] width 74 height 15
